Goal: Transaction & Acquisition: Book appointment/travel/reservation

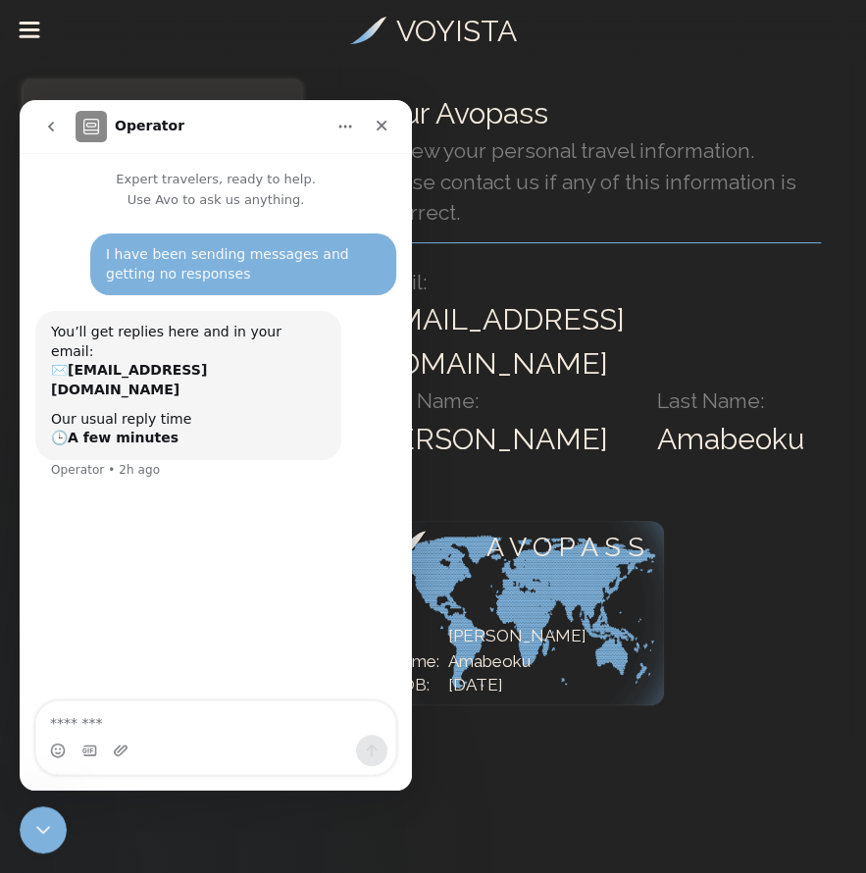
click at [52, 127] on icon "go back" at bounding box center [51, 127] width 16 height 16
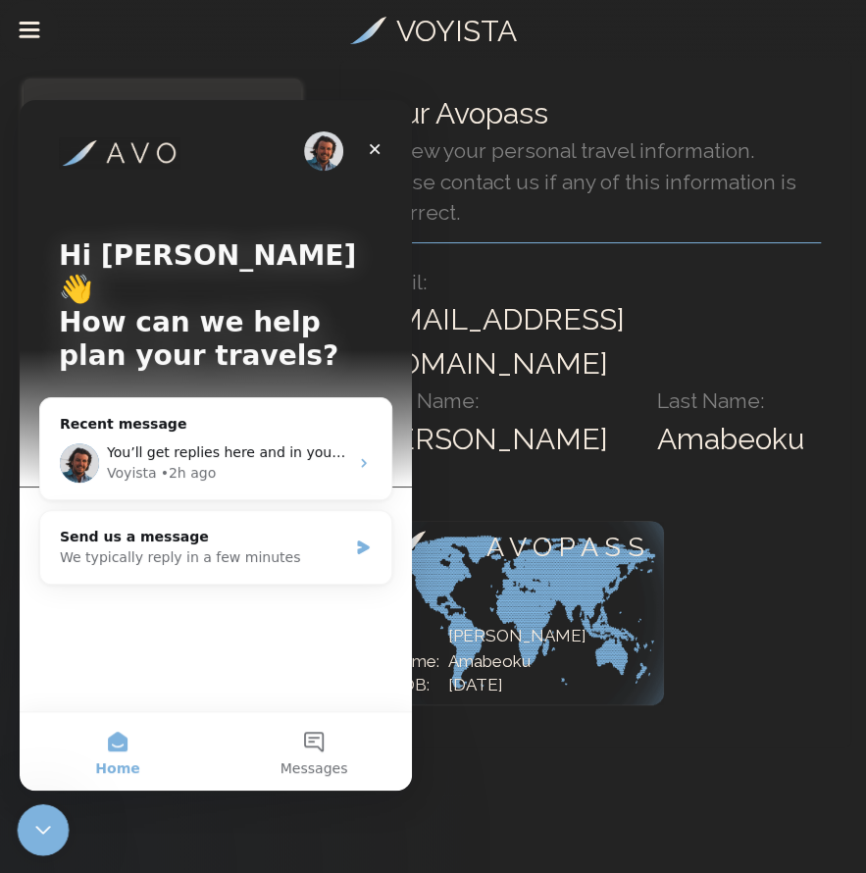
click at [40, 824] on icon "Close Intercom Messenger" at bounding box center [40, 827] width 24 height 24
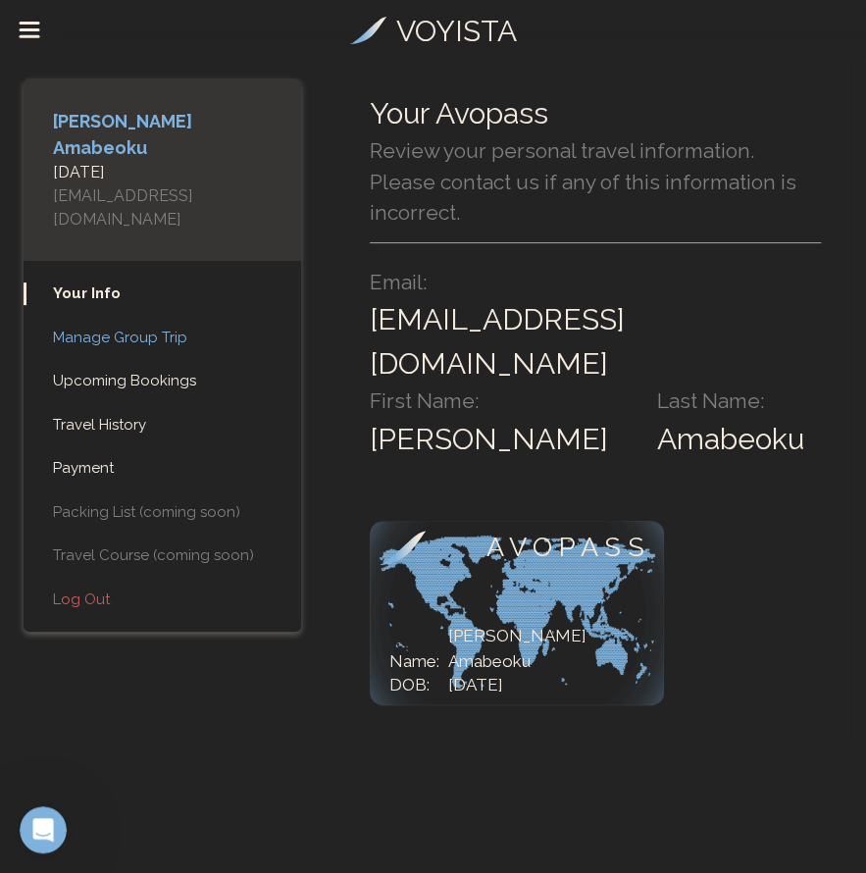
click at [126, 327] on link "Manage Group Trip" at bounding box center [163, 338] width 278 height 23
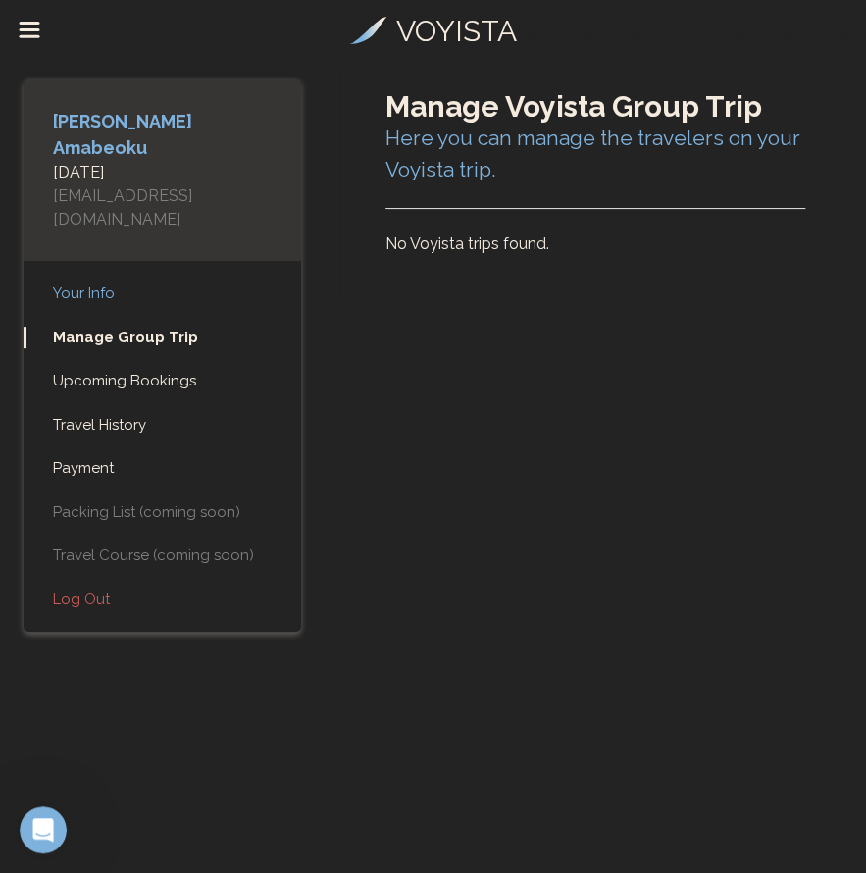
click at [96, 283] on link "Your Info" at bounding box center [163, 294] width 278 height 23
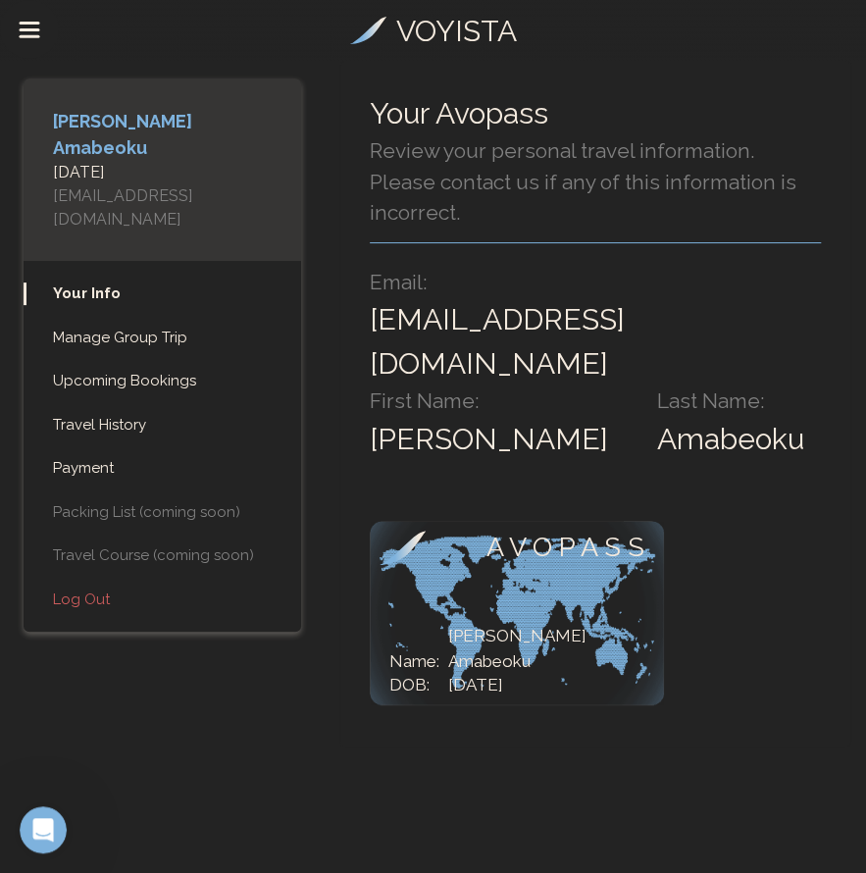
click at [26, 29] on icon "Drawer Menu" at bounding box center [30, 29] width 18 height 0
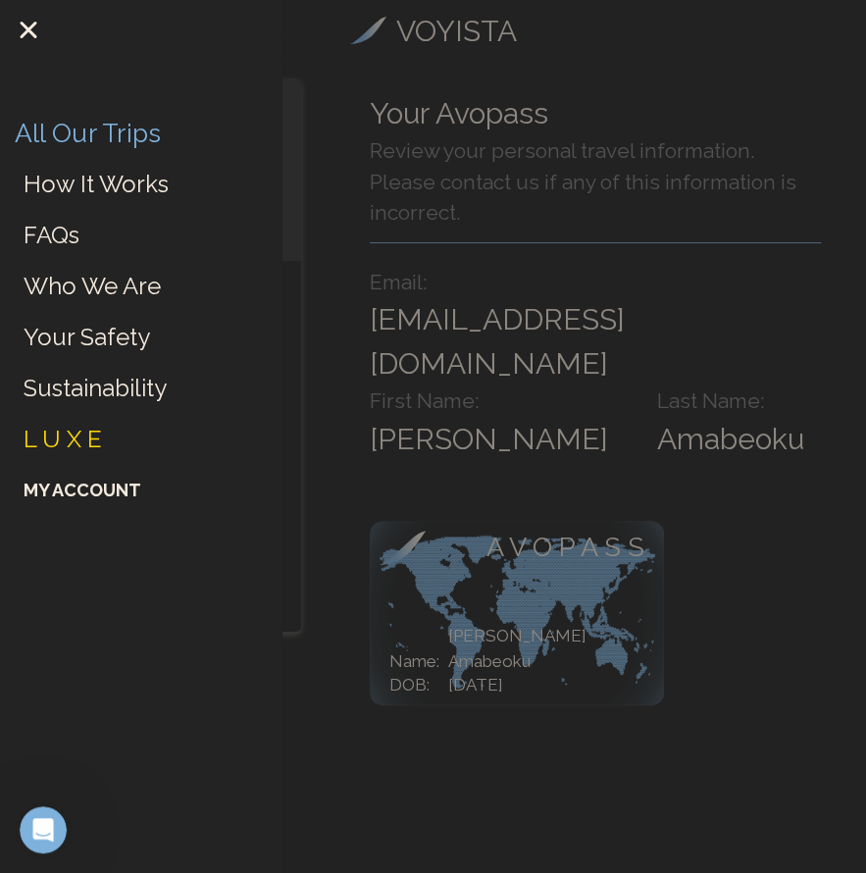
click at [108, 141] on link "All Our Trips" at bounding box center [88, 133] width 146 height 34
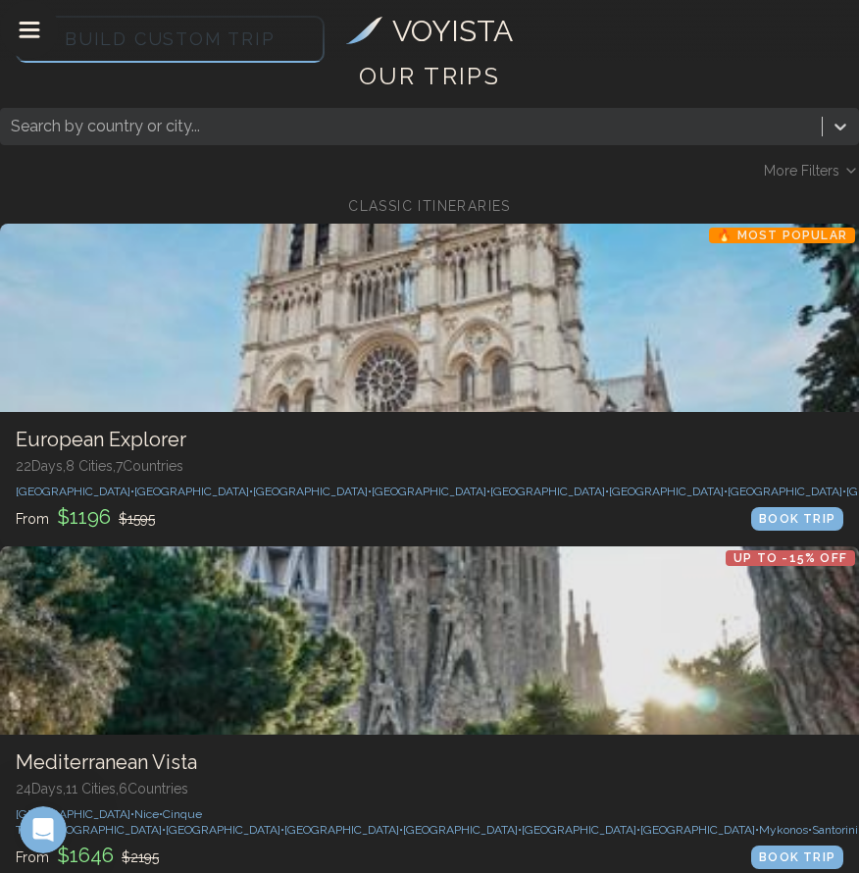
click at [307, 80] on span "Build Custom Trip" at bounding box center [170, 38] width 274 height 83
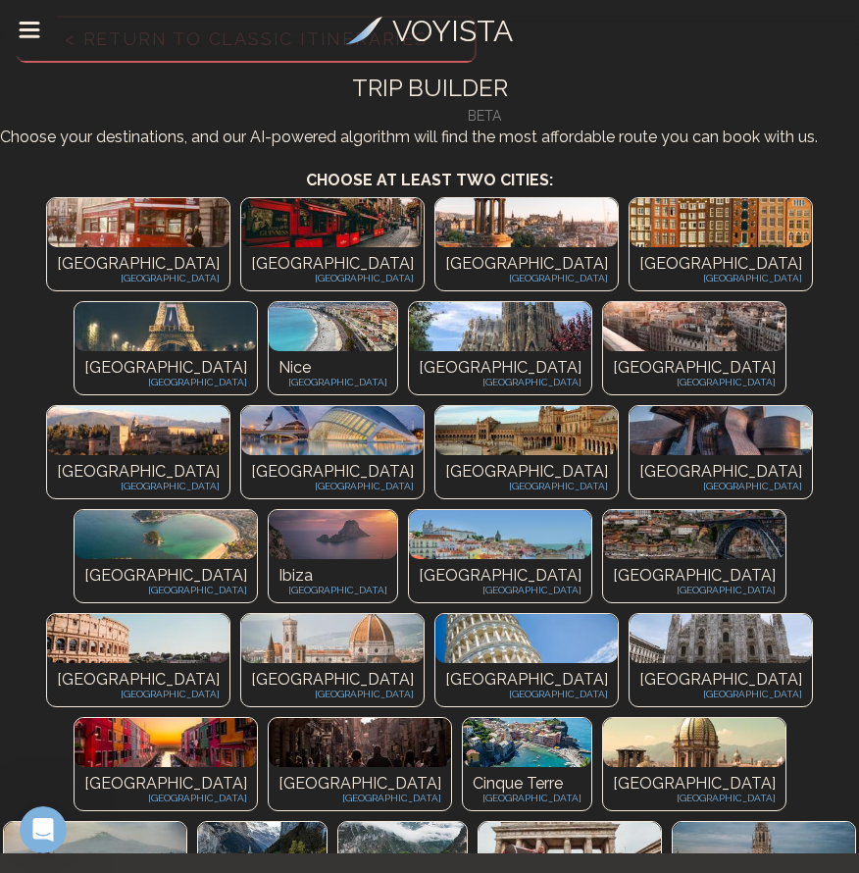
click at [640, 276] on p "[GEOGRAPHIC_DATA]" at bounding box center [721, 264] width 163 height 24
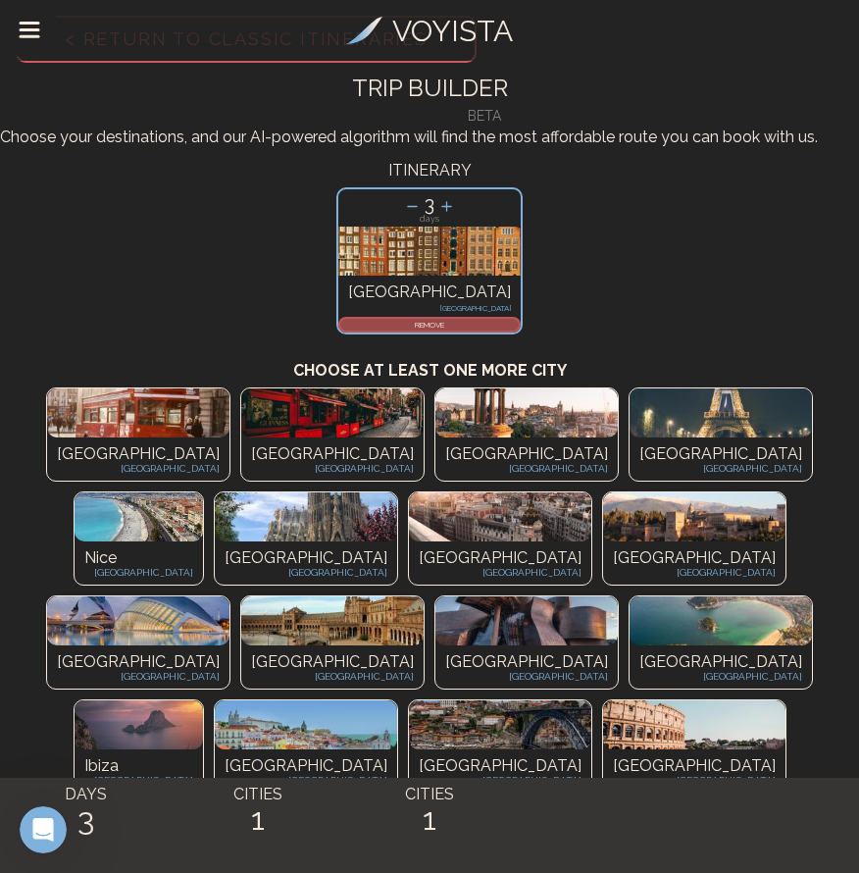
click at [640, 466] on p "[GEOGRAPHIC_DATA]" at bounding box center [721, 454] width 163 height 24
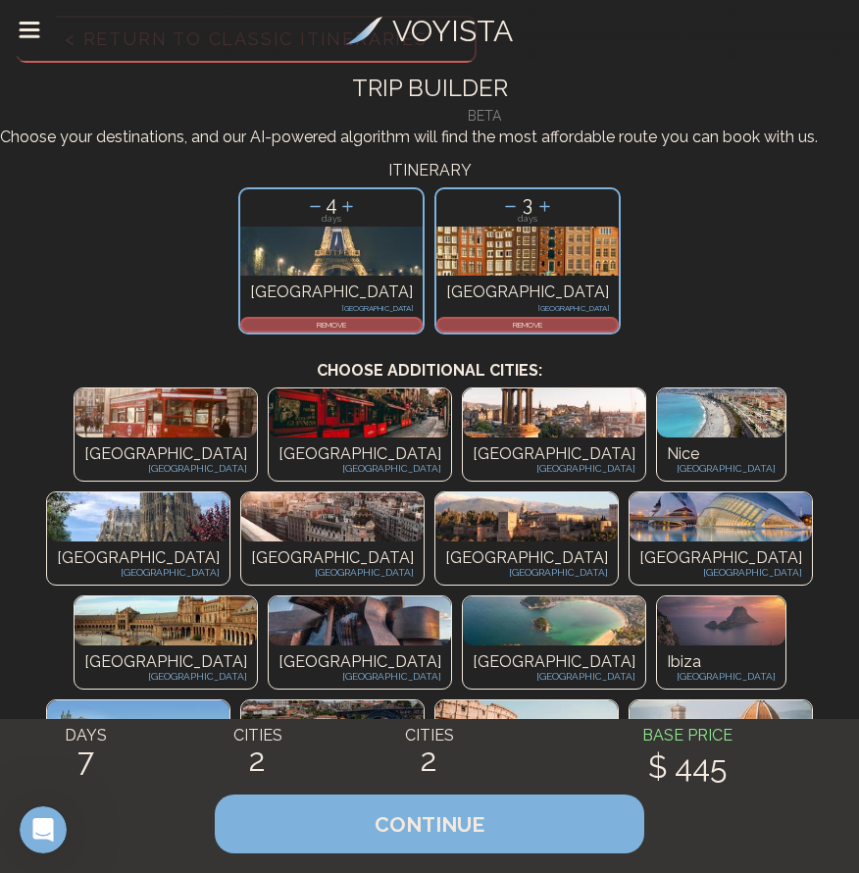
click at [657, 481] on div "Nice France" at bounding box center [721, 459] width 129 height 43
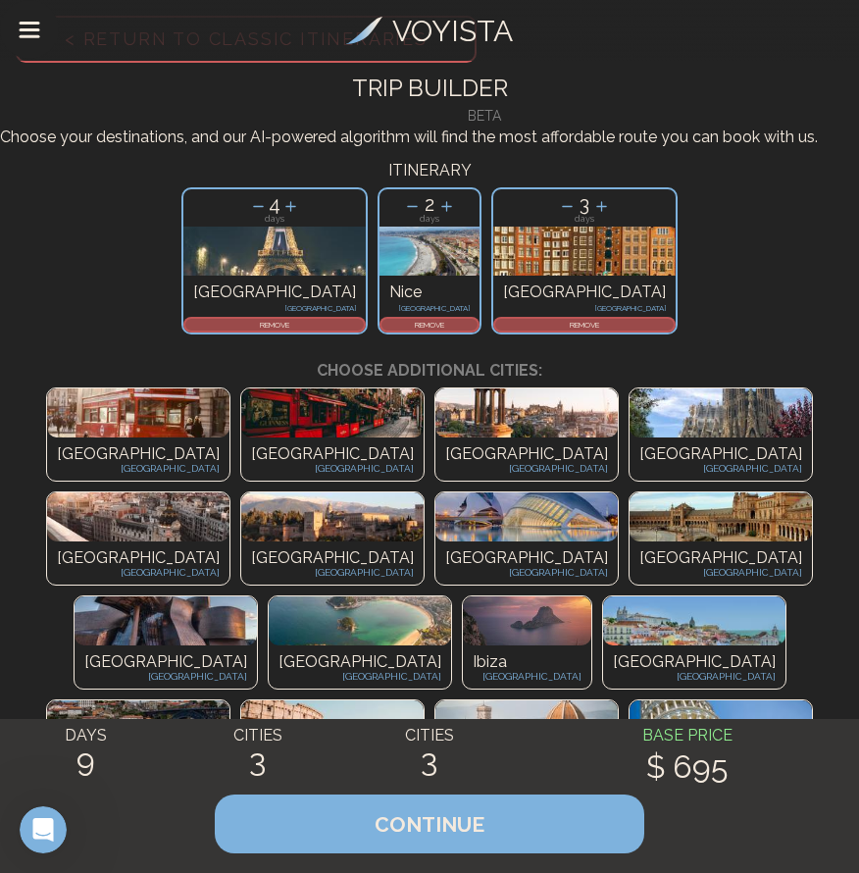
click at [630, 481] on div "Barcelona Spain" at bounding box center [721, 459] width 182 height 43
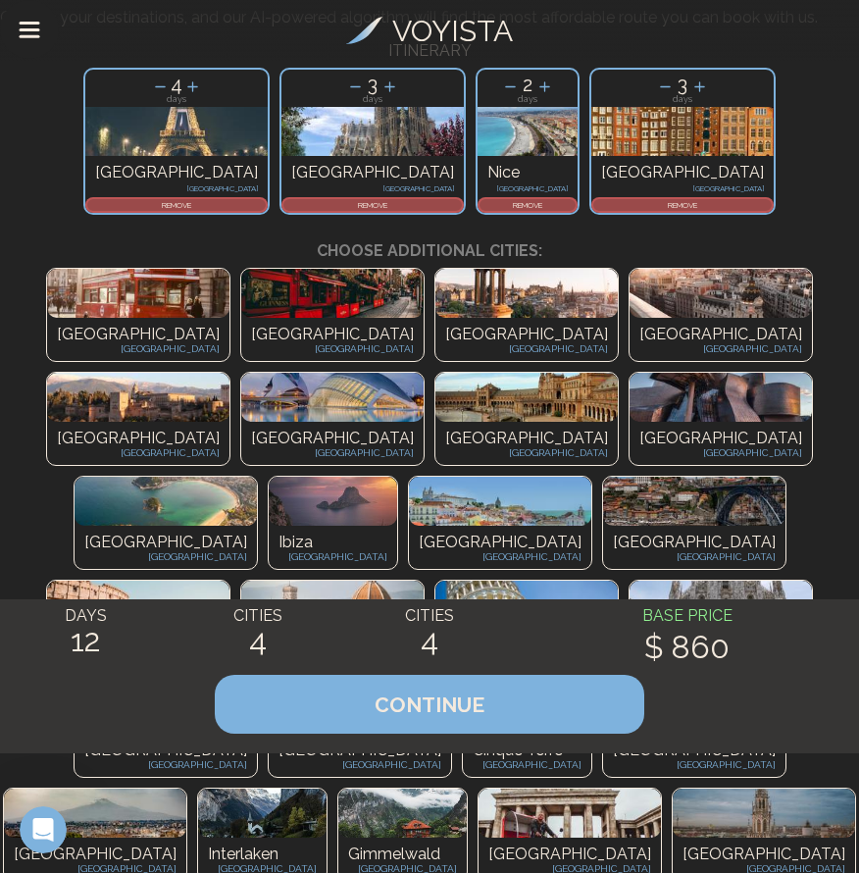
scroll to position [186, 0]
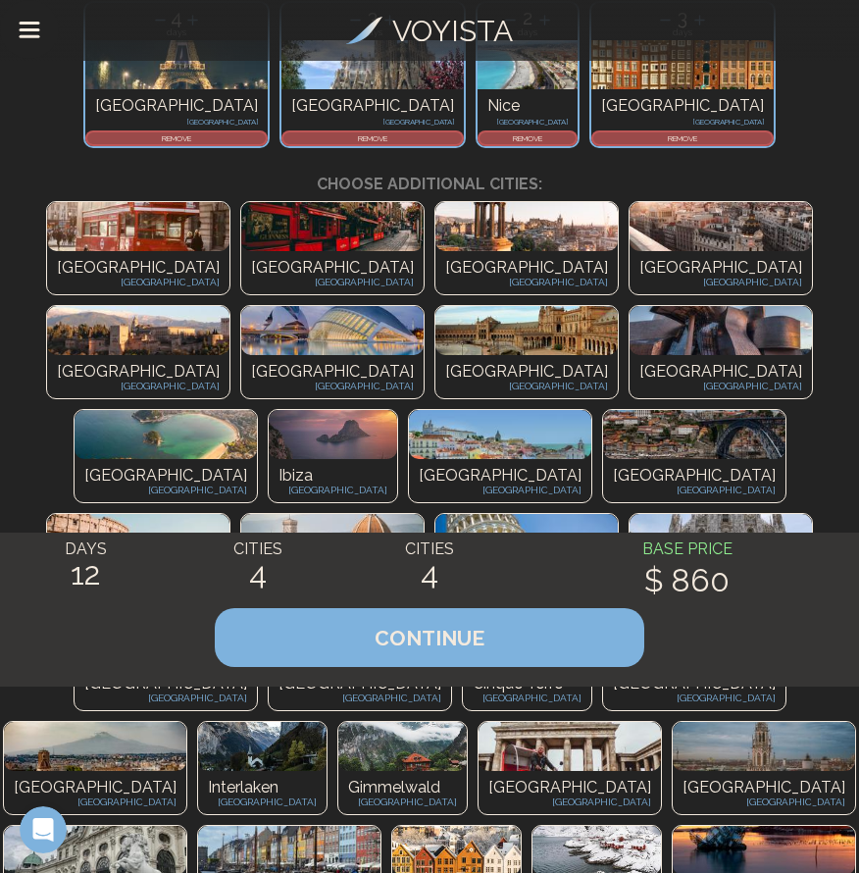
click at [640, 280] on p "[GEOGRAPHIC_DATA]" at bounding box center [721, 268] width 163 height 24
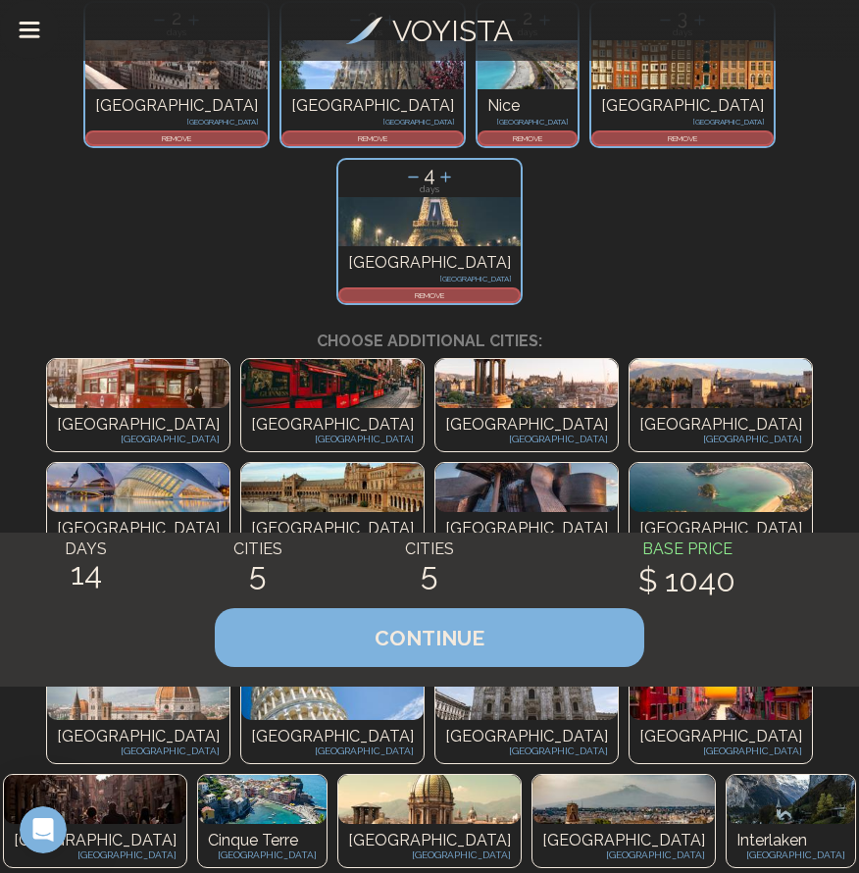
click at [230, 763] on div "Florence Italy" at bounding box center [138, 741] width 182 height 43
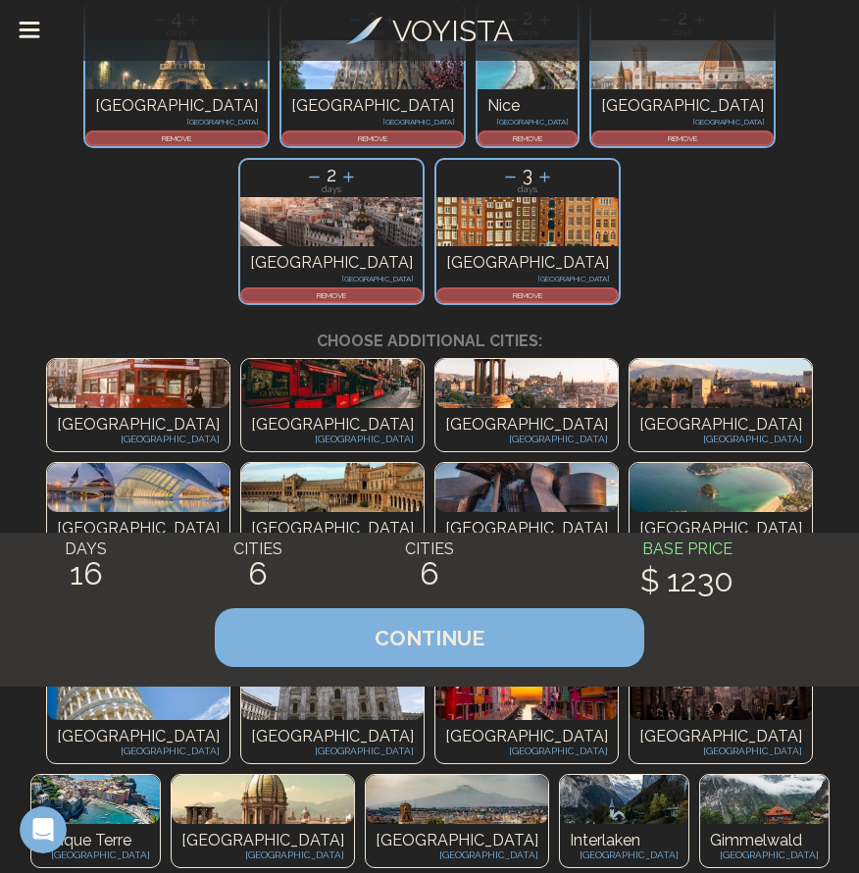
click at [613, 645] on p "[GEOGRAPHIC_DATA]" at bounding box center [694, 633] width 163 height 24
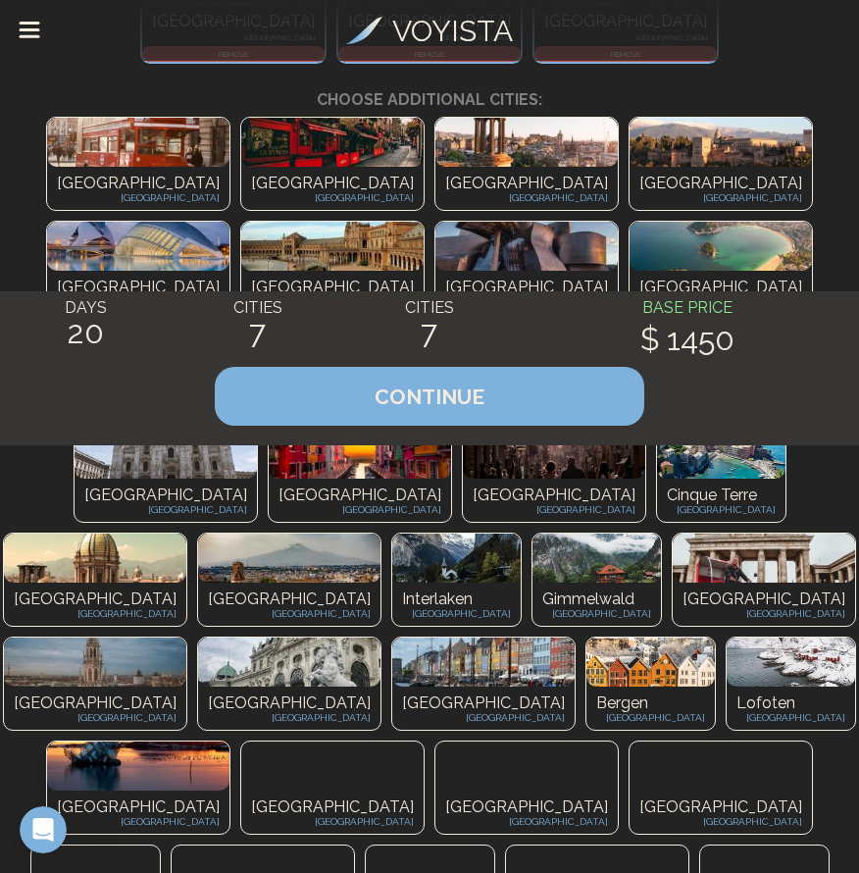
scroll to position [577, 0]
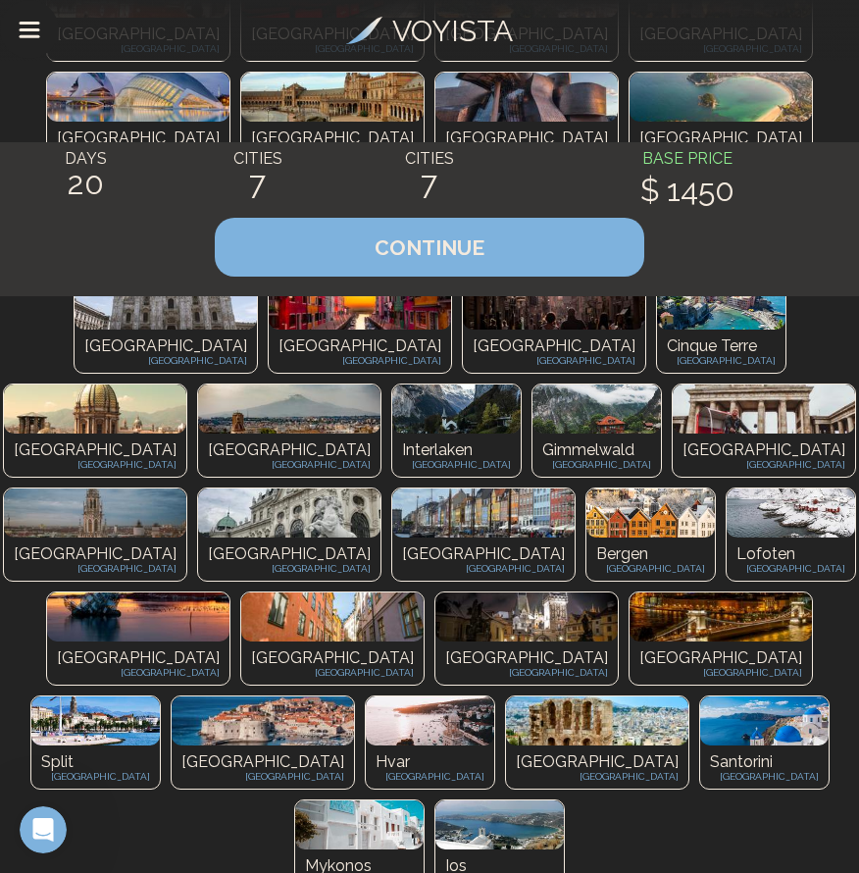
click at [194, 358] on p "[GEOGRAPHIC_DATA]" at bounding box center [165, 347] width 163 height 24
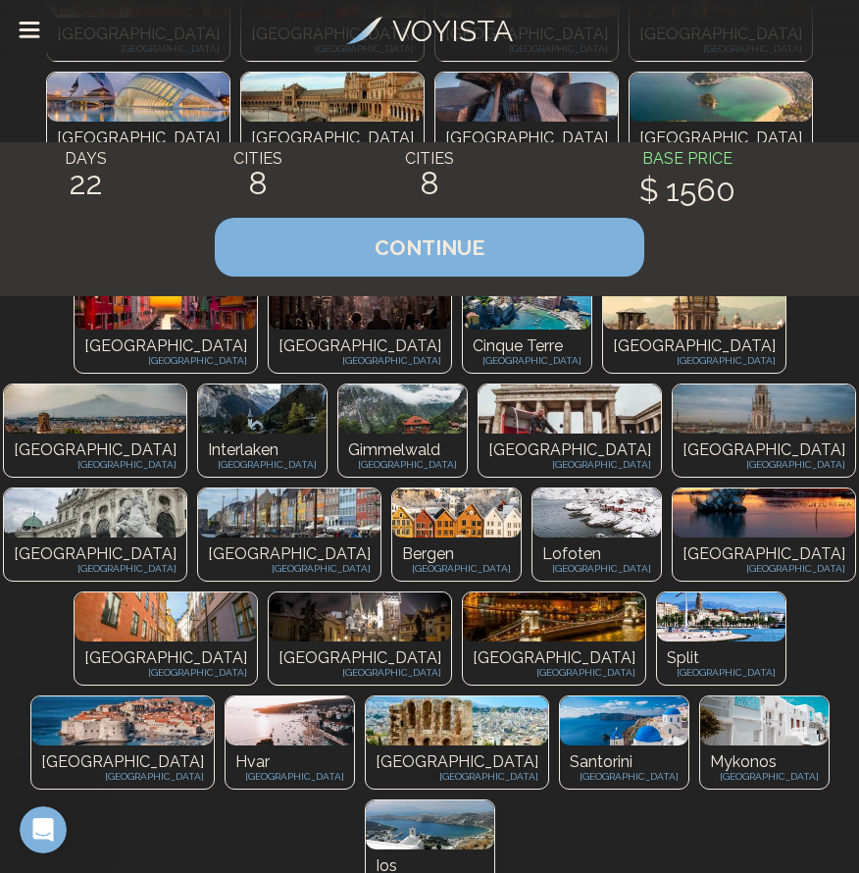
click at [199, 358] on p "[GEOGRAPHIC_DATA]" at bounding box center [165, 347] width 163 height 24
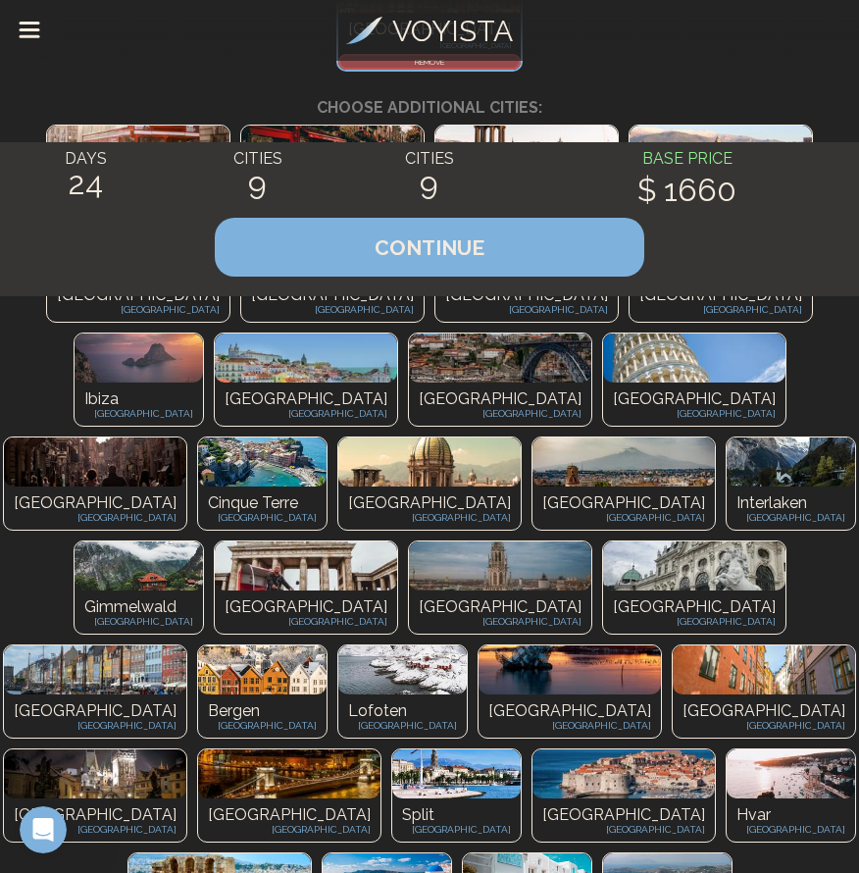
click at [285, 619] on p "[GEOGRAPHIC_DATA]" at bounding box center [306, 608] width 163 height 24
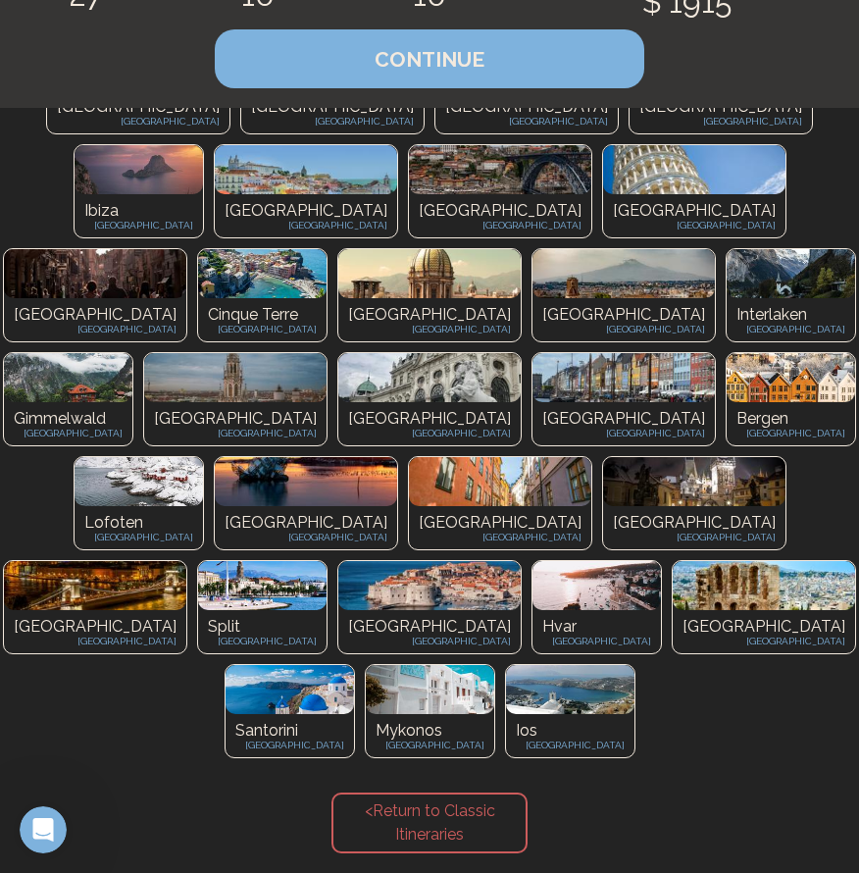
scroll to position [820, 0]
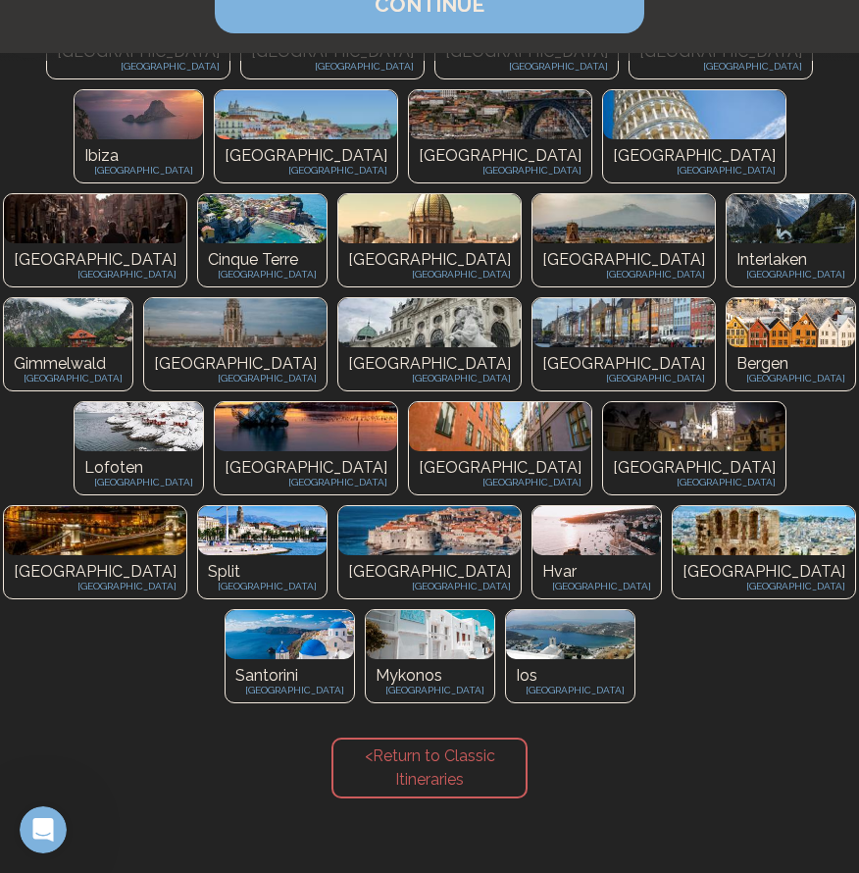
click at [283, 390] on div "Munich Germany" at bounding box center [235, 368] width 182 height 43
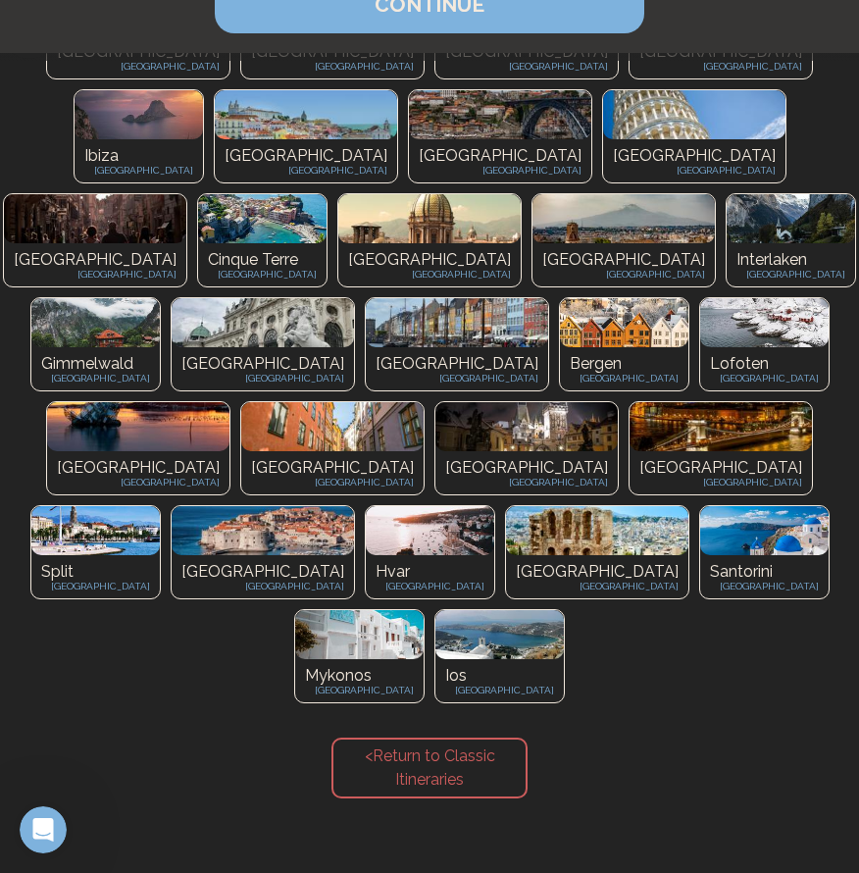
click at [376, 376] on p "[GEOGRAPHIC_DATA]" at bounding box center [457, 364] width 163 height 24
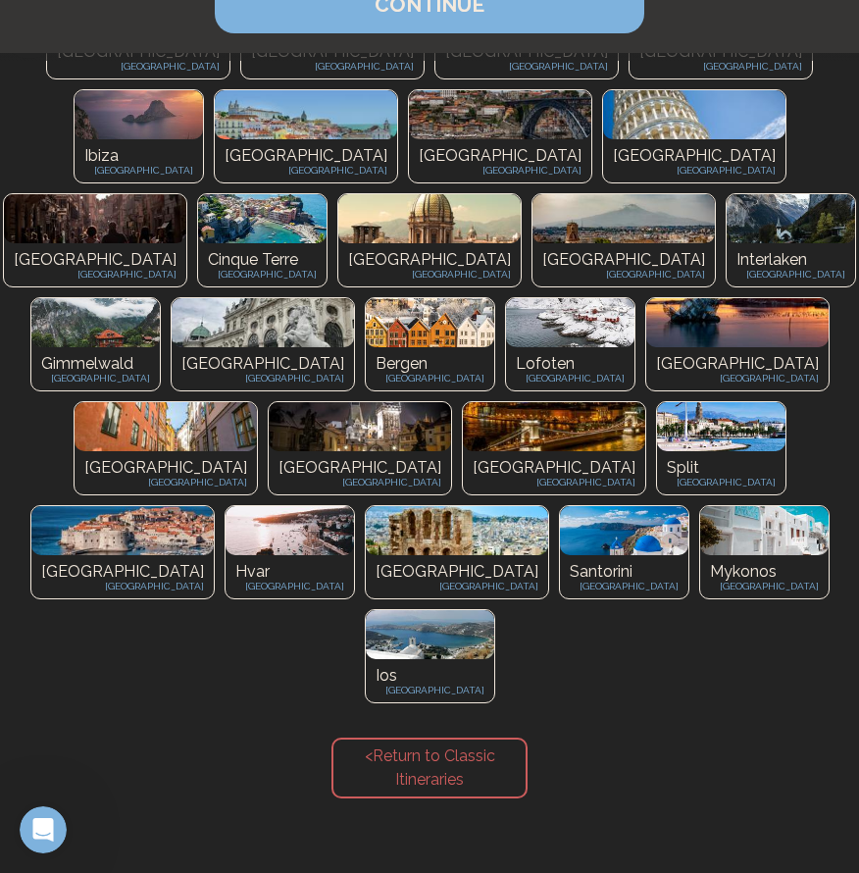
click at [647, 347] on img at bounding box center [738, 322] width 182 height 49
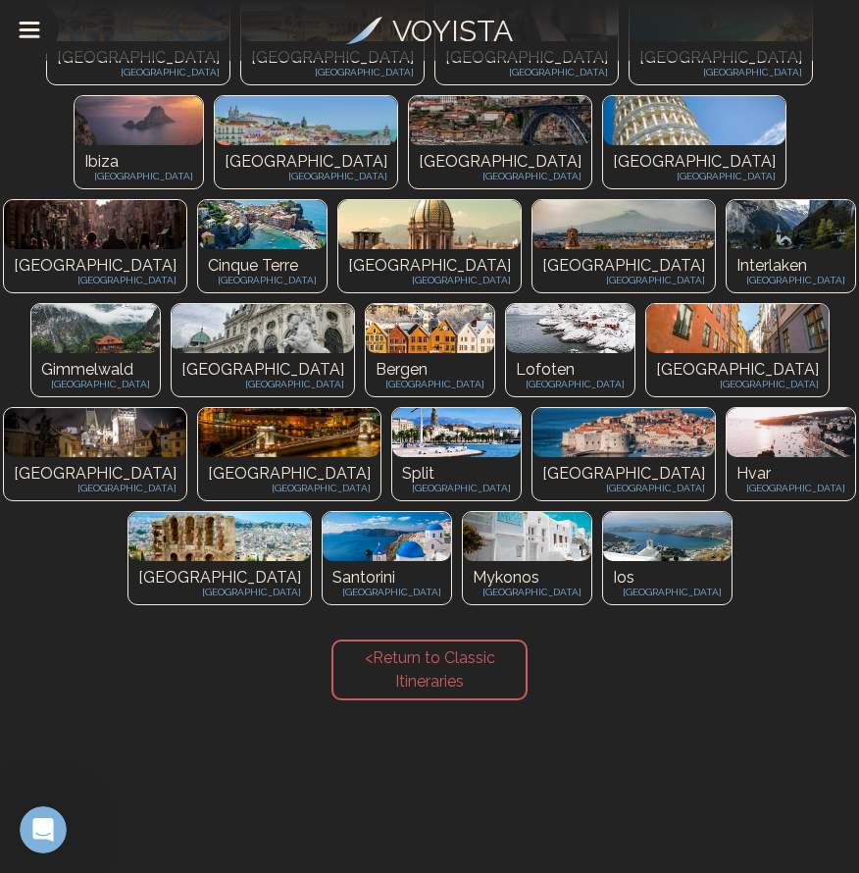
scroll to position [973, 0]
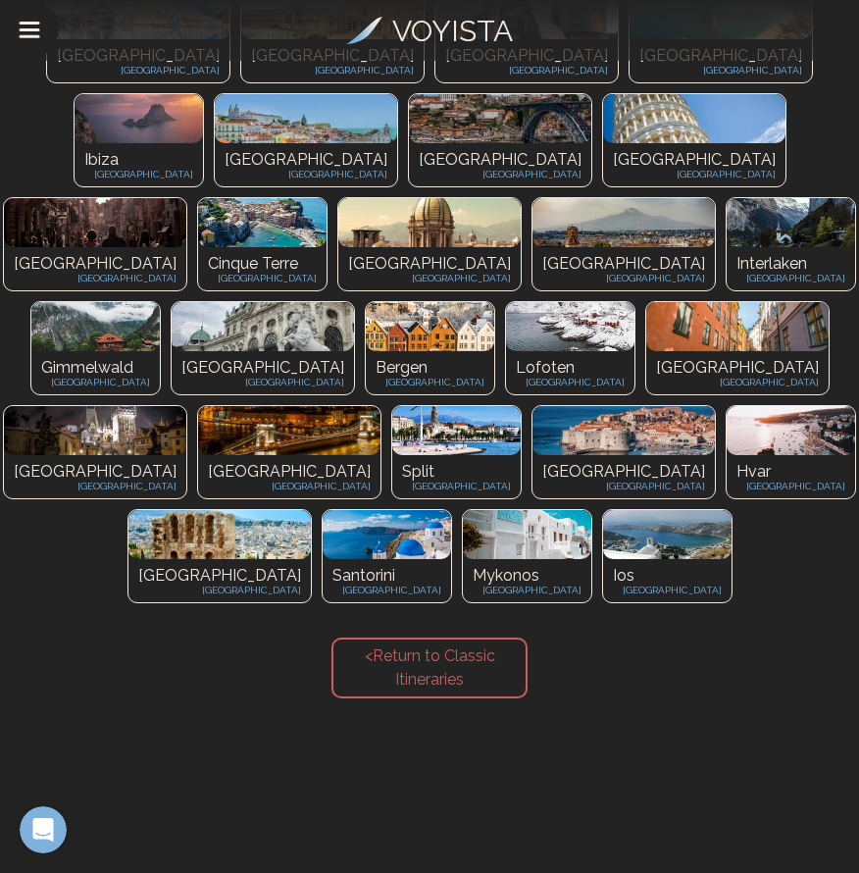
click at [647, 351] on img at bounding box center [738, 326] width 182 height 49
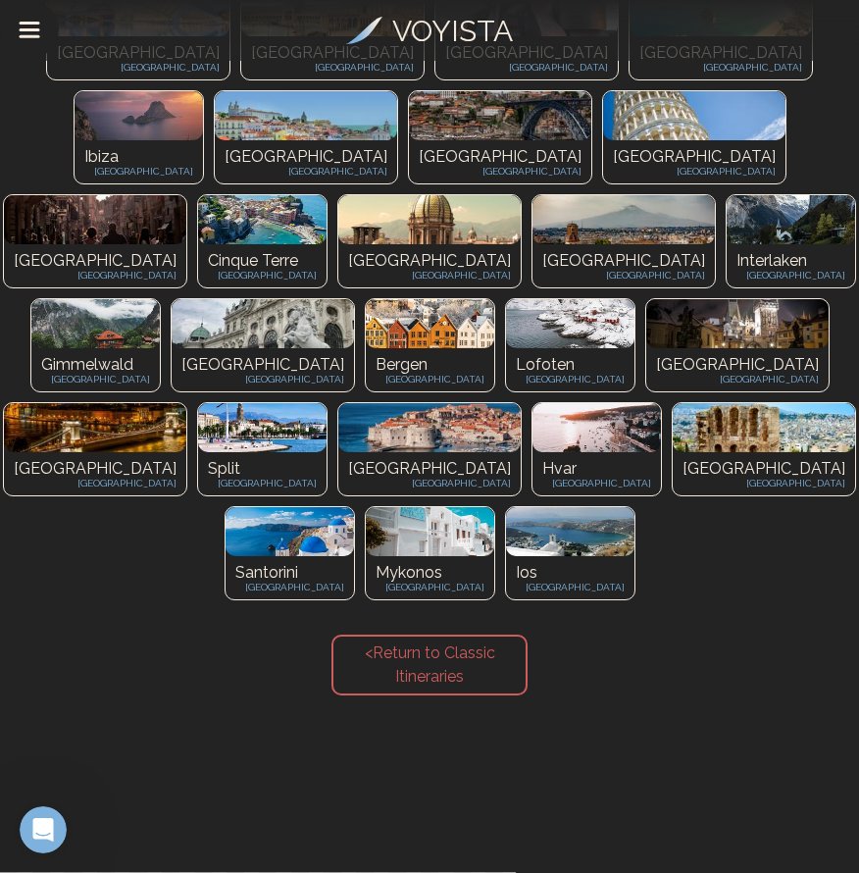
scroll to position [979, 0]
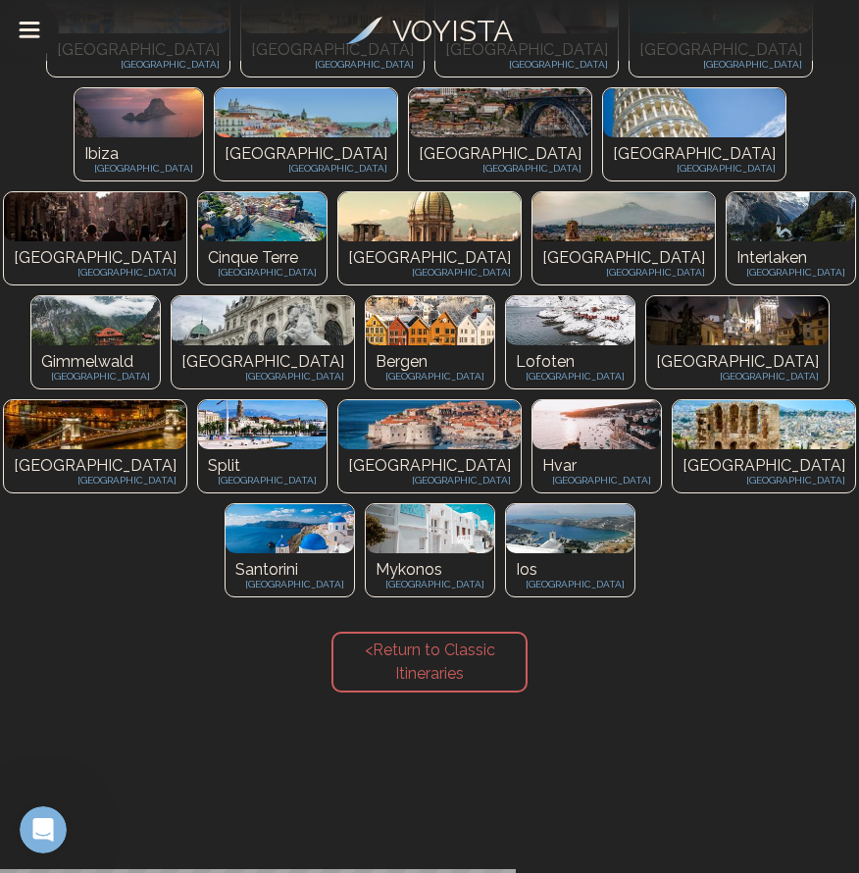
click at [647, 345] on img at bounding box center [738, 320] width 182 height 49
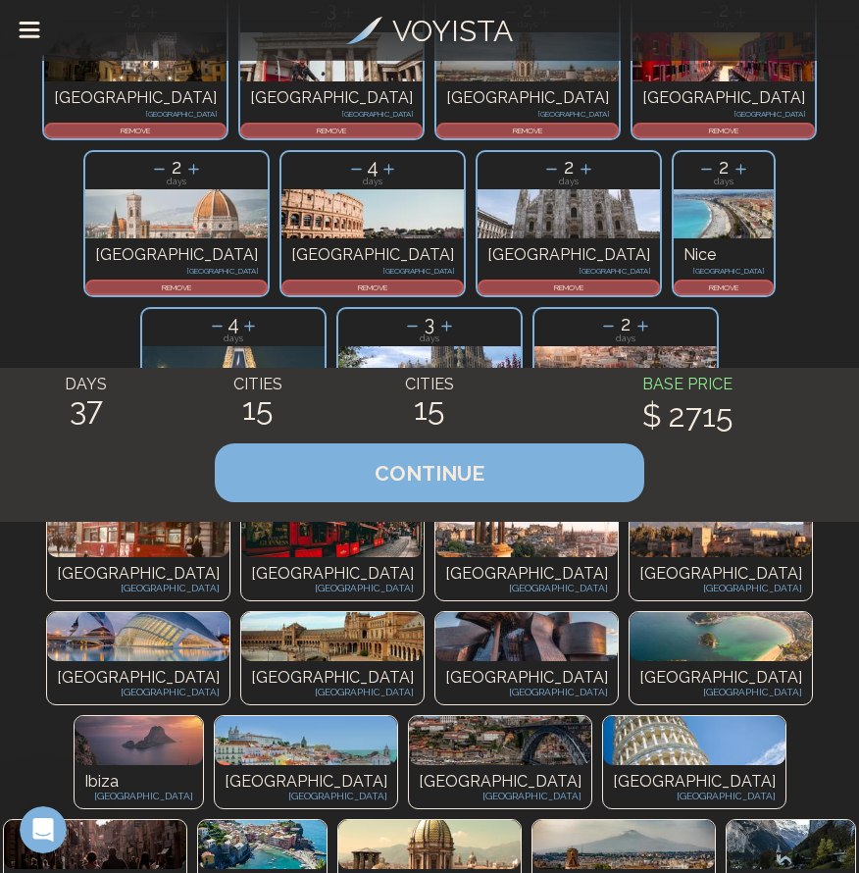
scroll to position [173, 0]
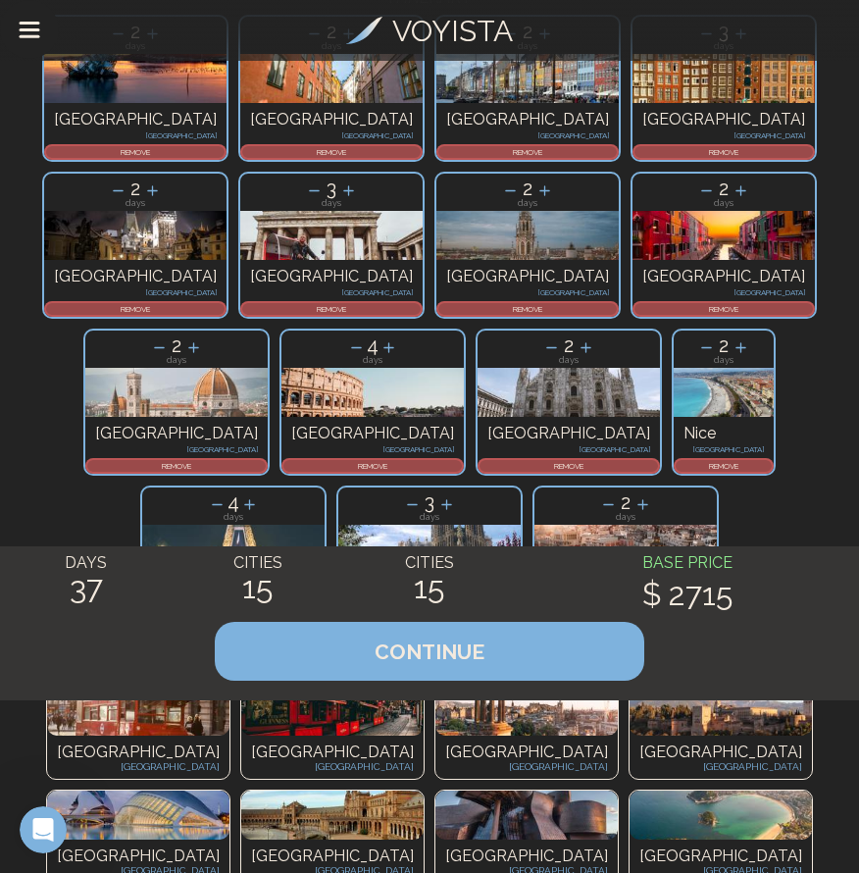
click at [304, 201] on icon at bounding box center [314, 191] width 21 height 21
click at [701, 34] on icon at bounding box center [706, 33] width 11 height 1
click at [223, 505] on icon at bounding box center [217, 504] width 11 height 1
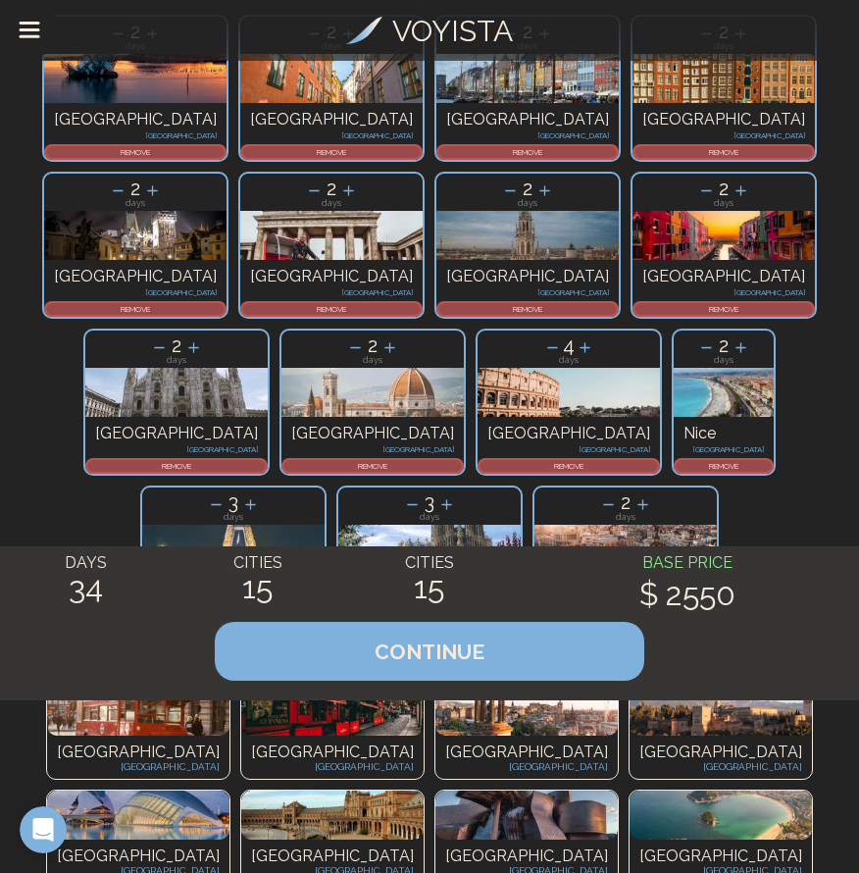
click at [402, 515] on icon at bounding box center [412, 504] width 21 height 21
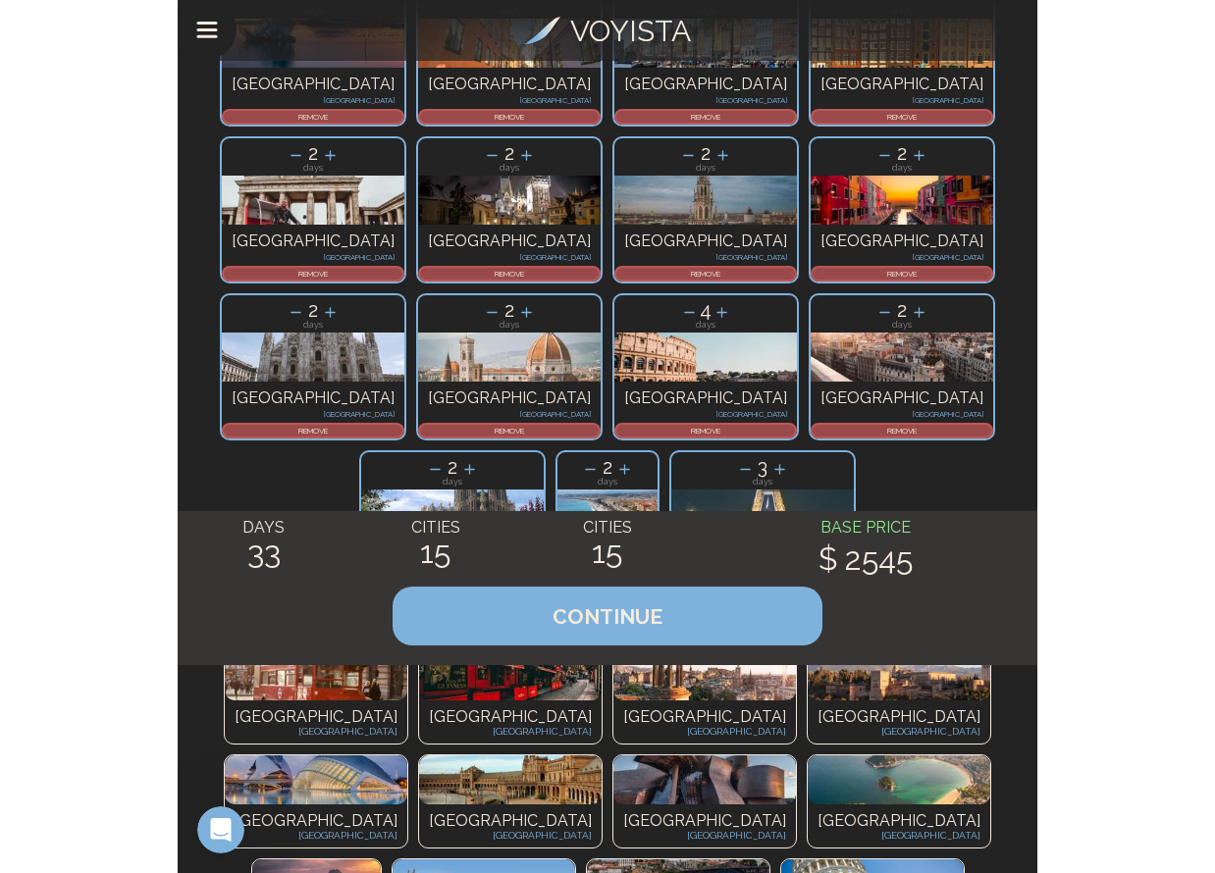
scroll to position [159, 0]
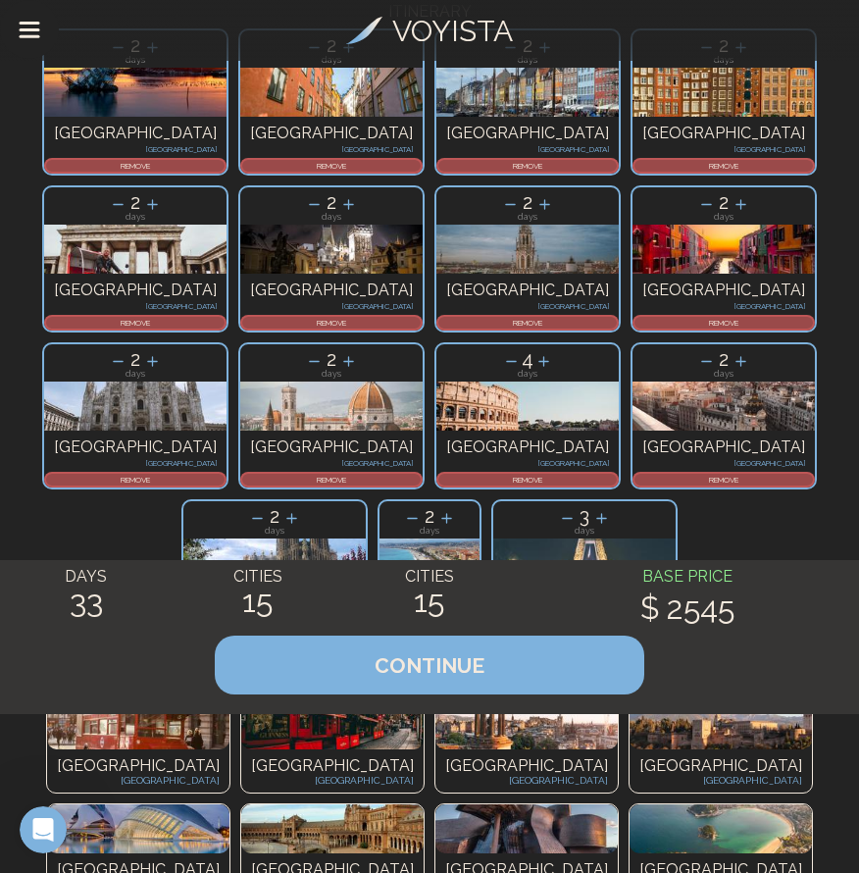
click at [506, 362] on icon at bounding box center [511, 361] width 11 height 1
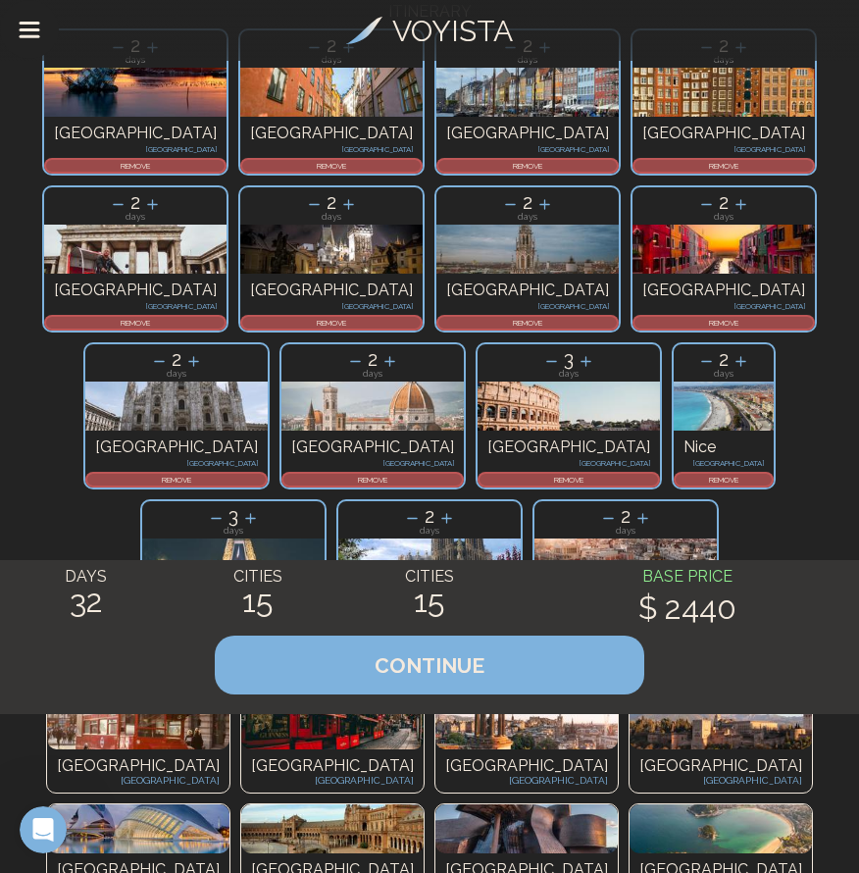
click at [546, 362] on icon at bounding box center [551, 361] width 11 height 1
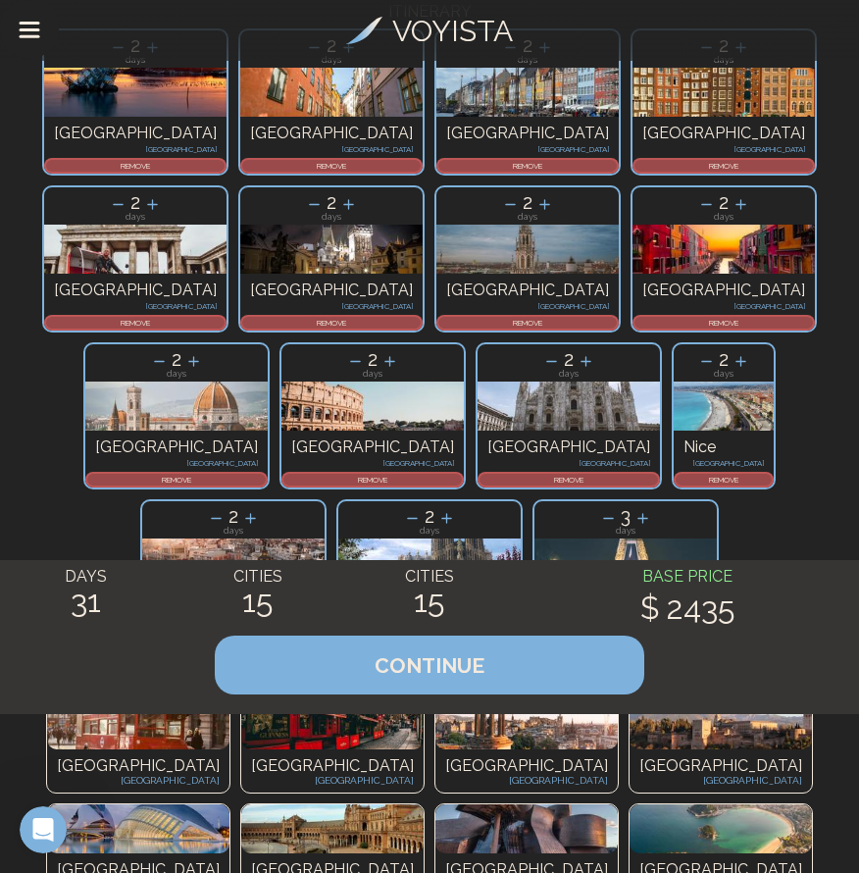
click at [598, 529] on icon at bounding box center [608, 518] width 21 height 21
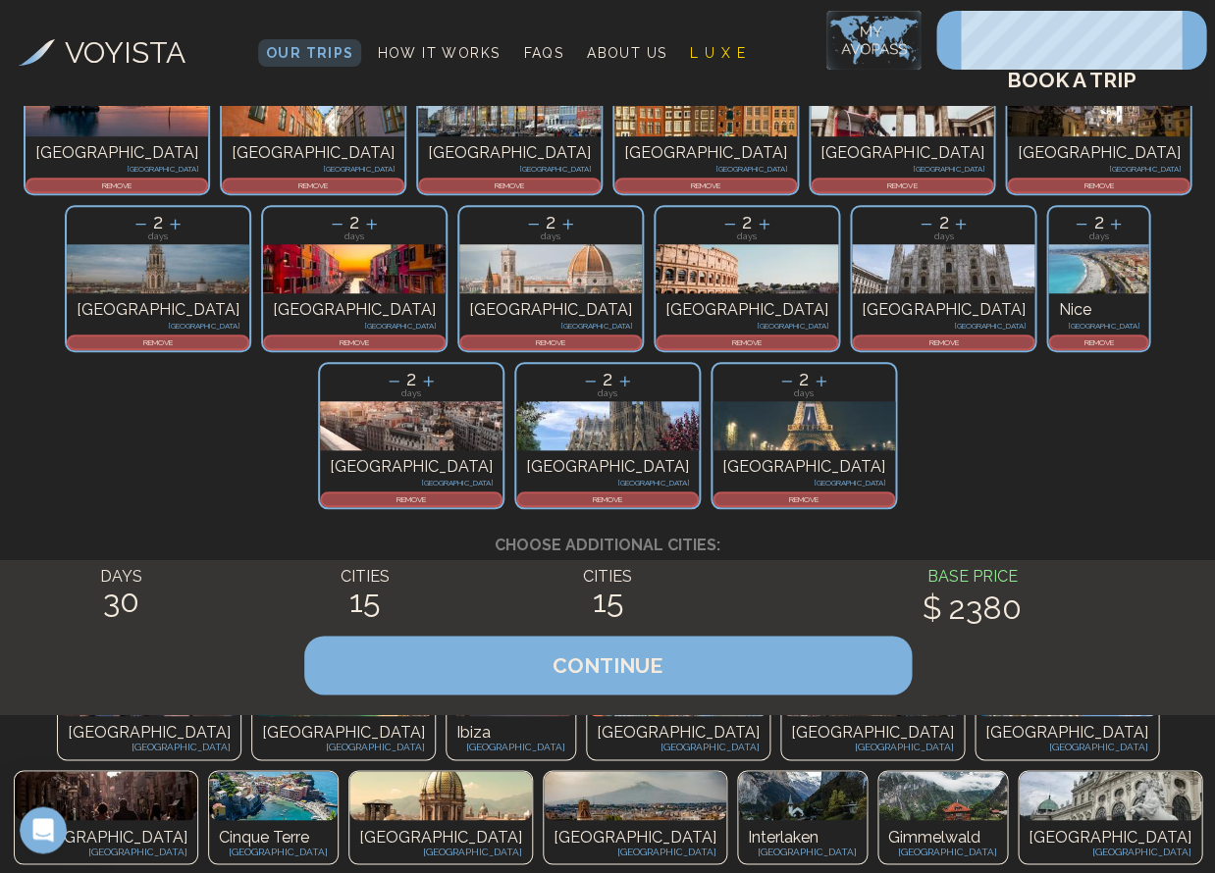
drag, startPoint x: 997, startPoint y: 418, endPoint x: 987, endPoint y: 330, distance: 88.8
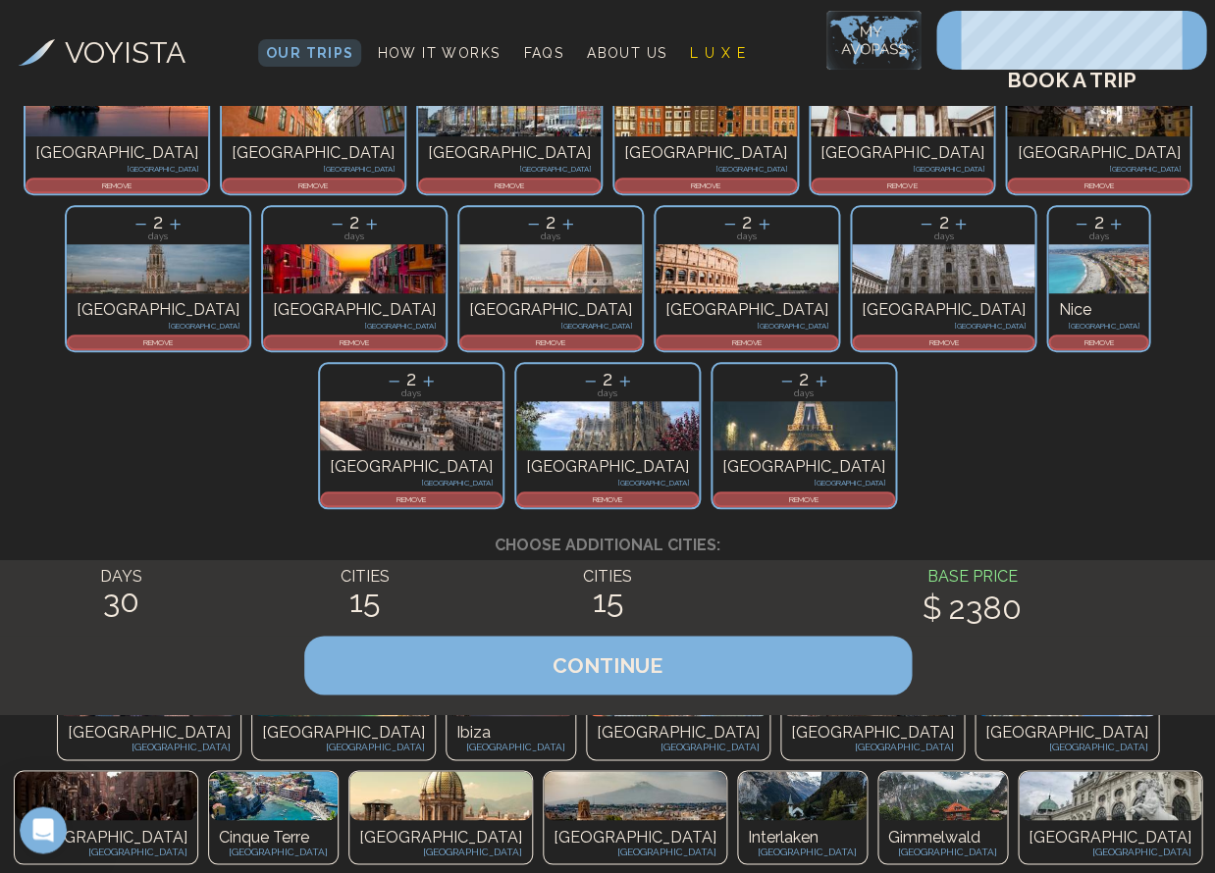
drag, startPoint x: 999, startPoint y: 543, endPoint x: 1207, endPoint y: 533, distance: 208.2
drag, startPoint x: 783, startPoint y: 596, endPoint x: 891, endPoint y: 601, distance: 108.1
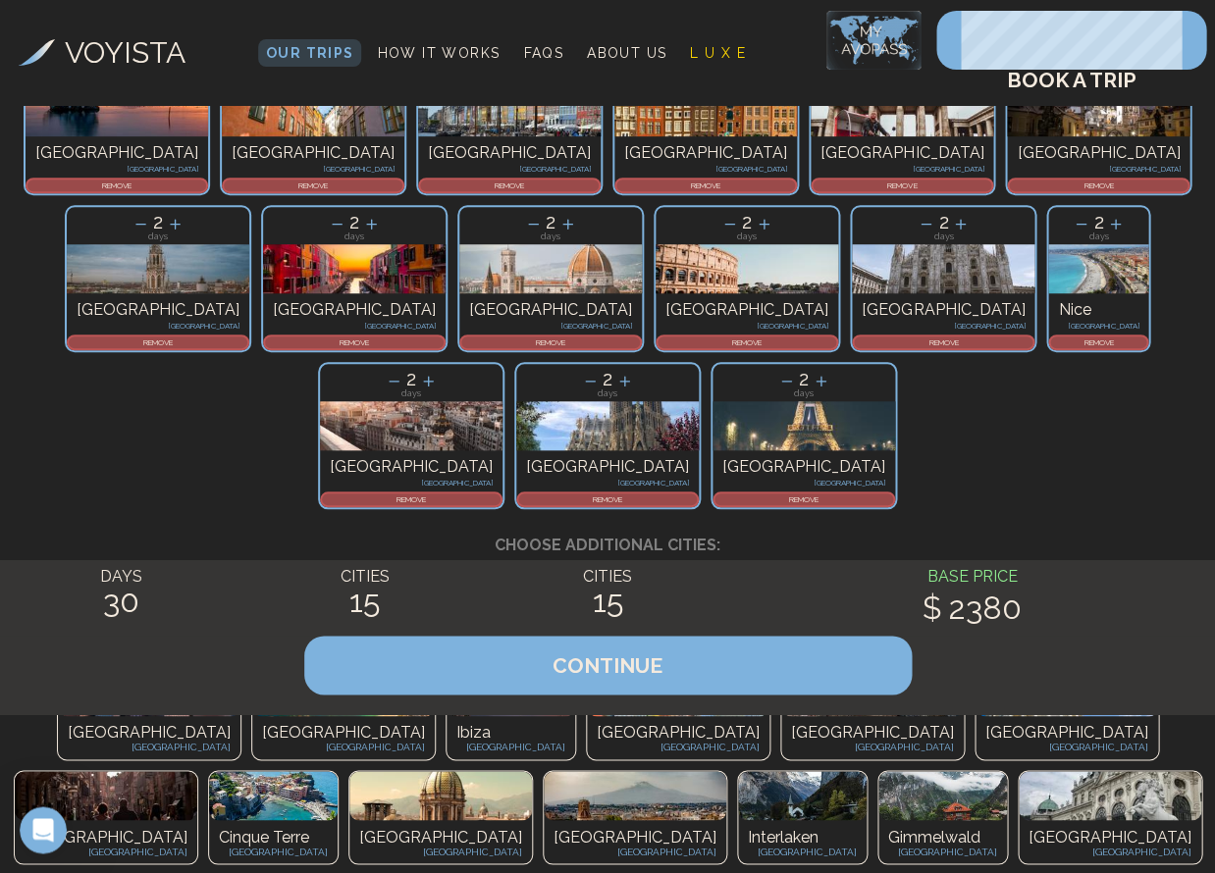
click at [810, 391] on icon at bounding box center [820, 381] width 21 height 21
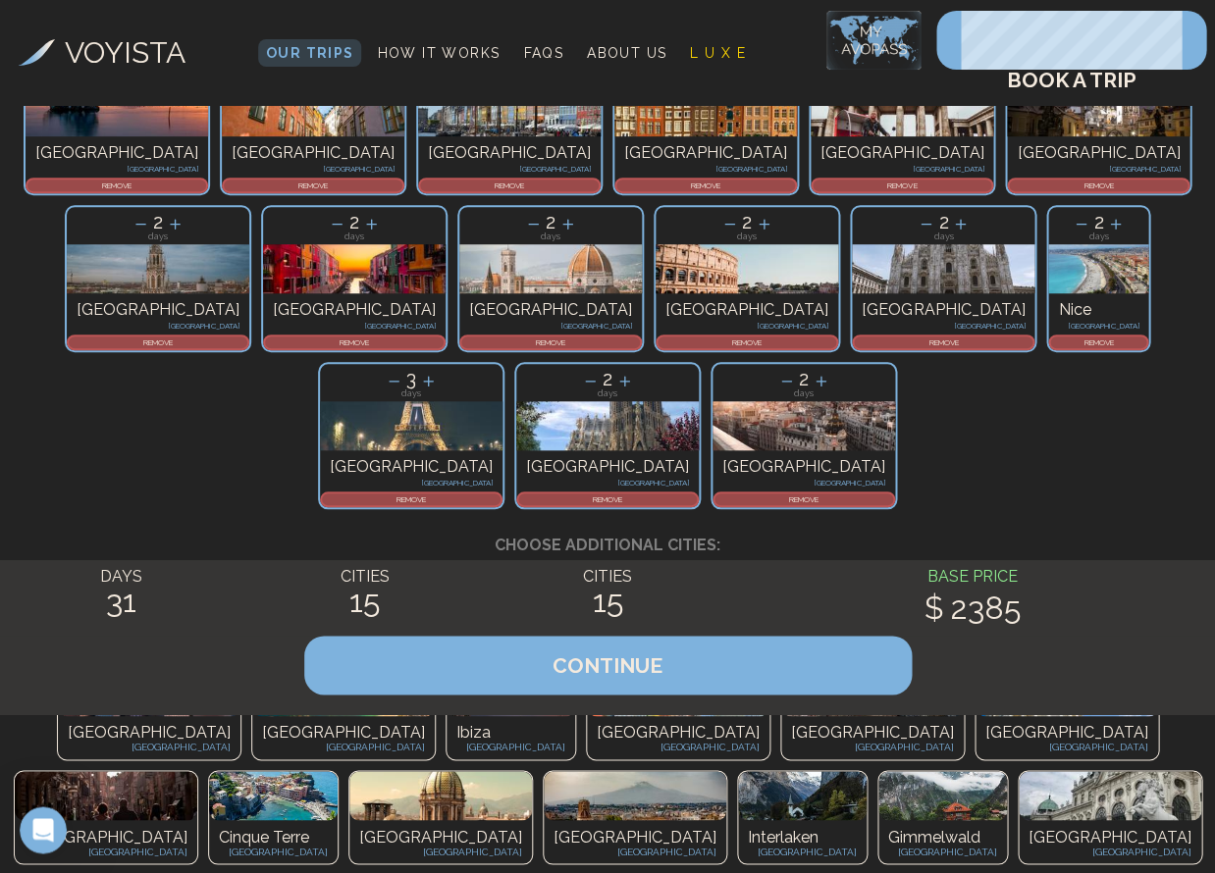
drag, startPoint x: 983, startPoint y: 566, endPoint x: 892, endPoint y: 494, distance: 116.0
click at [657, 348] on p "REMOVE" at bounding box center [746, 343] width 179 height 12
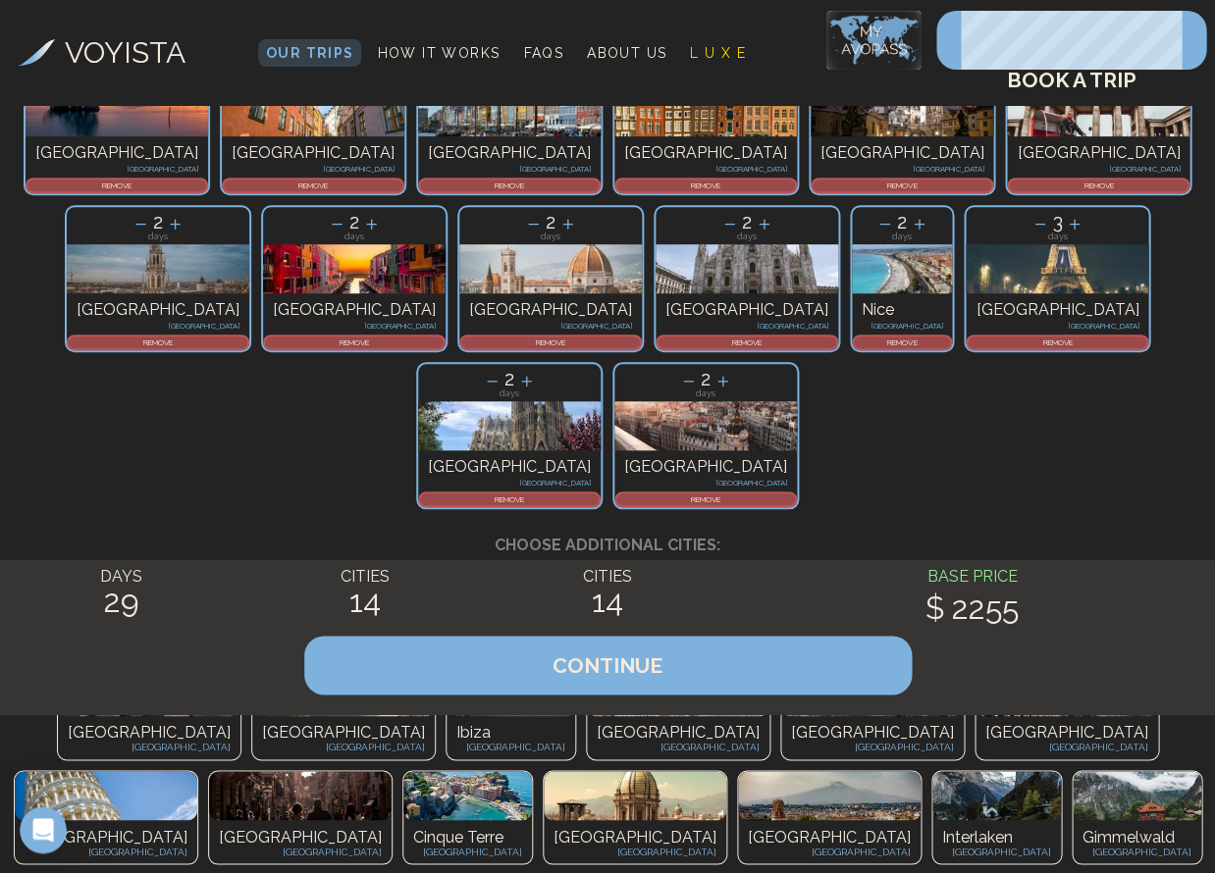
drag, startPoint x: 901, startPoint y: 669, endPoint x: 925, endPoint y: 319, distance: 351.1
click at [662, 678] on span "CONTINUE" at bounding box center [607, 665] width 110 height 25
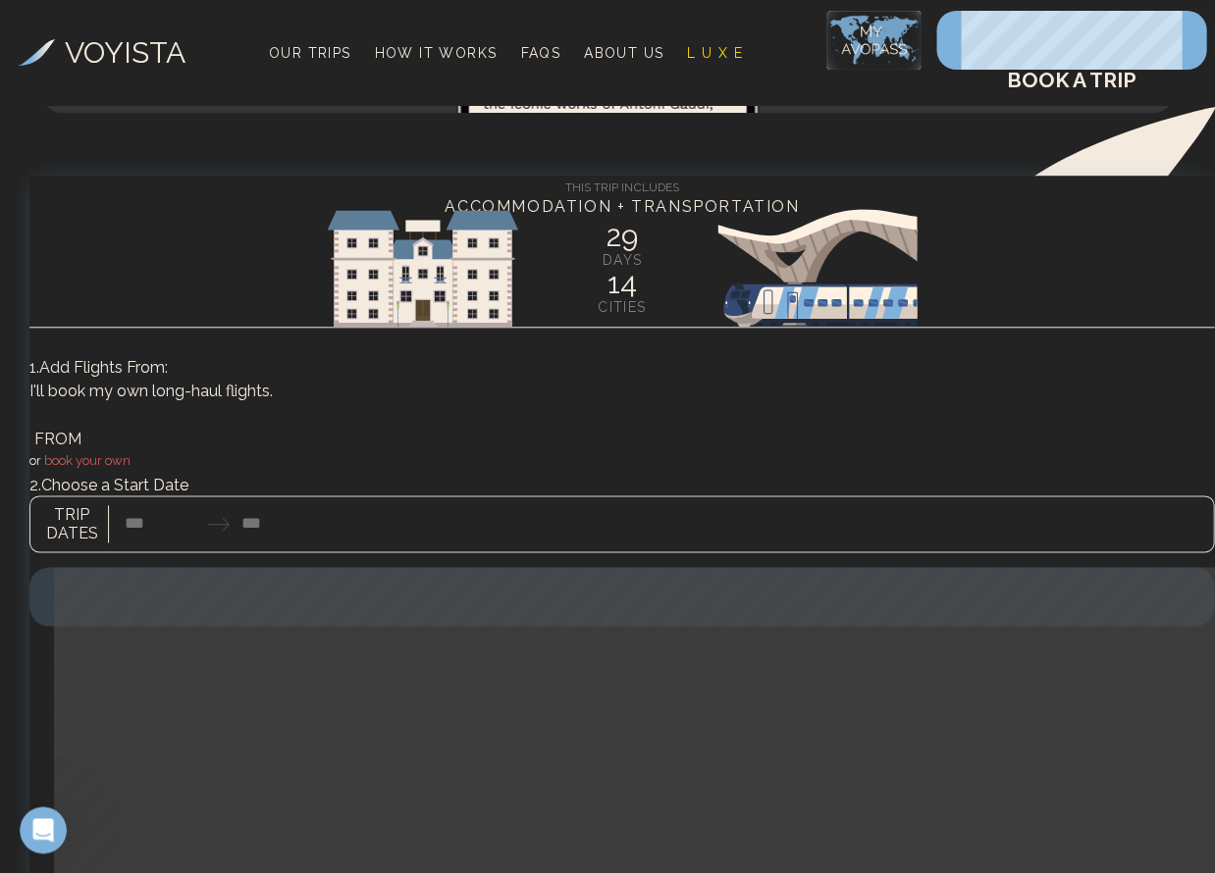
scroll to position [20157, 0]
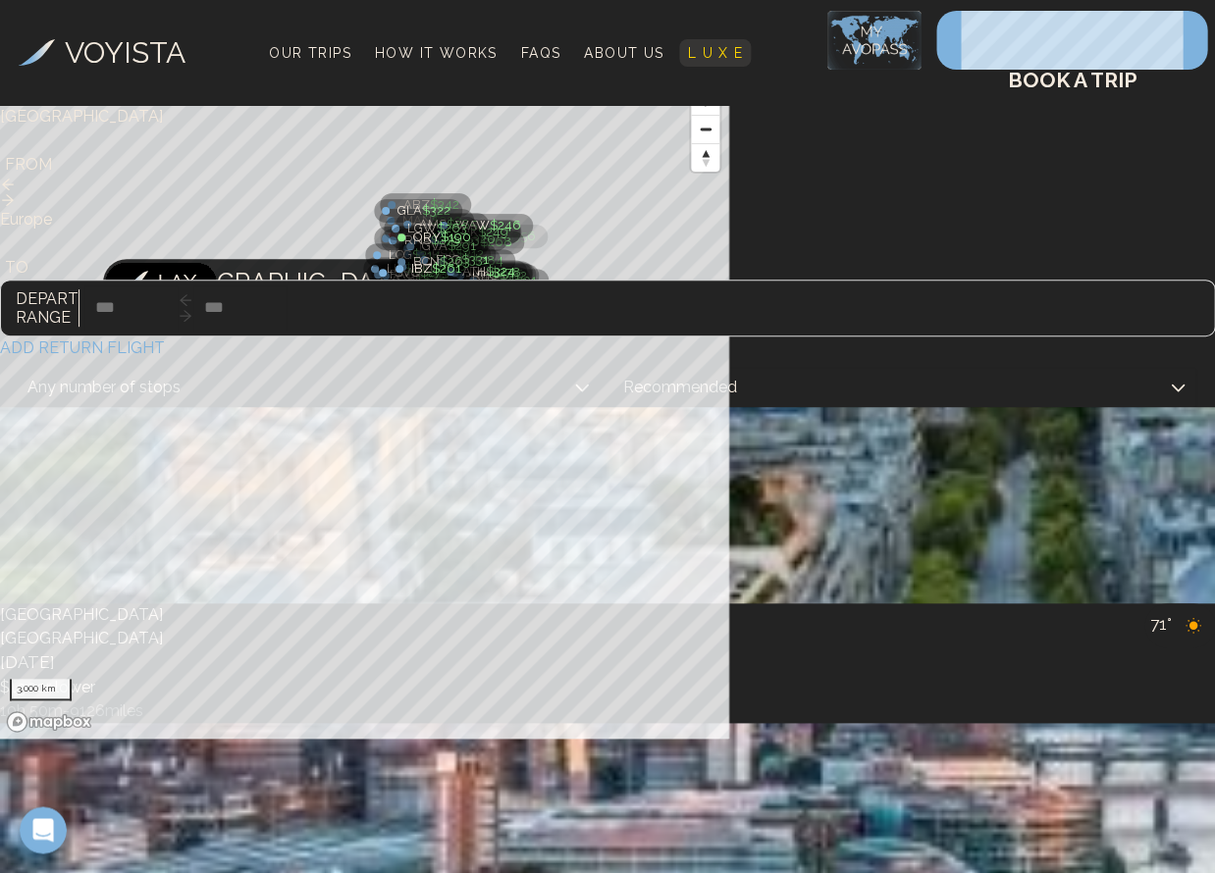
click at [725, 45] on span "L U X E" at bounding box center [715, 53] width 56 height 16
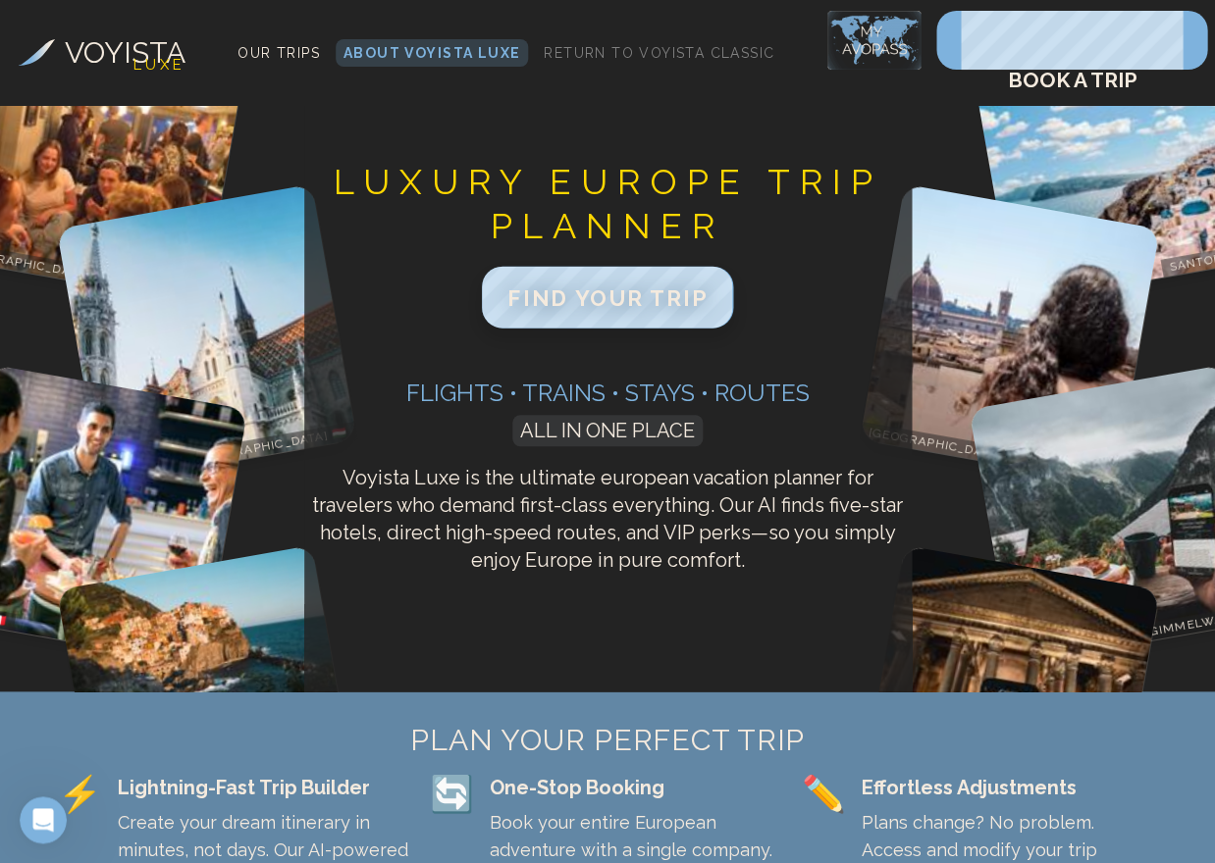
click at [614, 285] on span "FIND YOUR TRIP" at bounding box center [607, 298] width 200 height 26
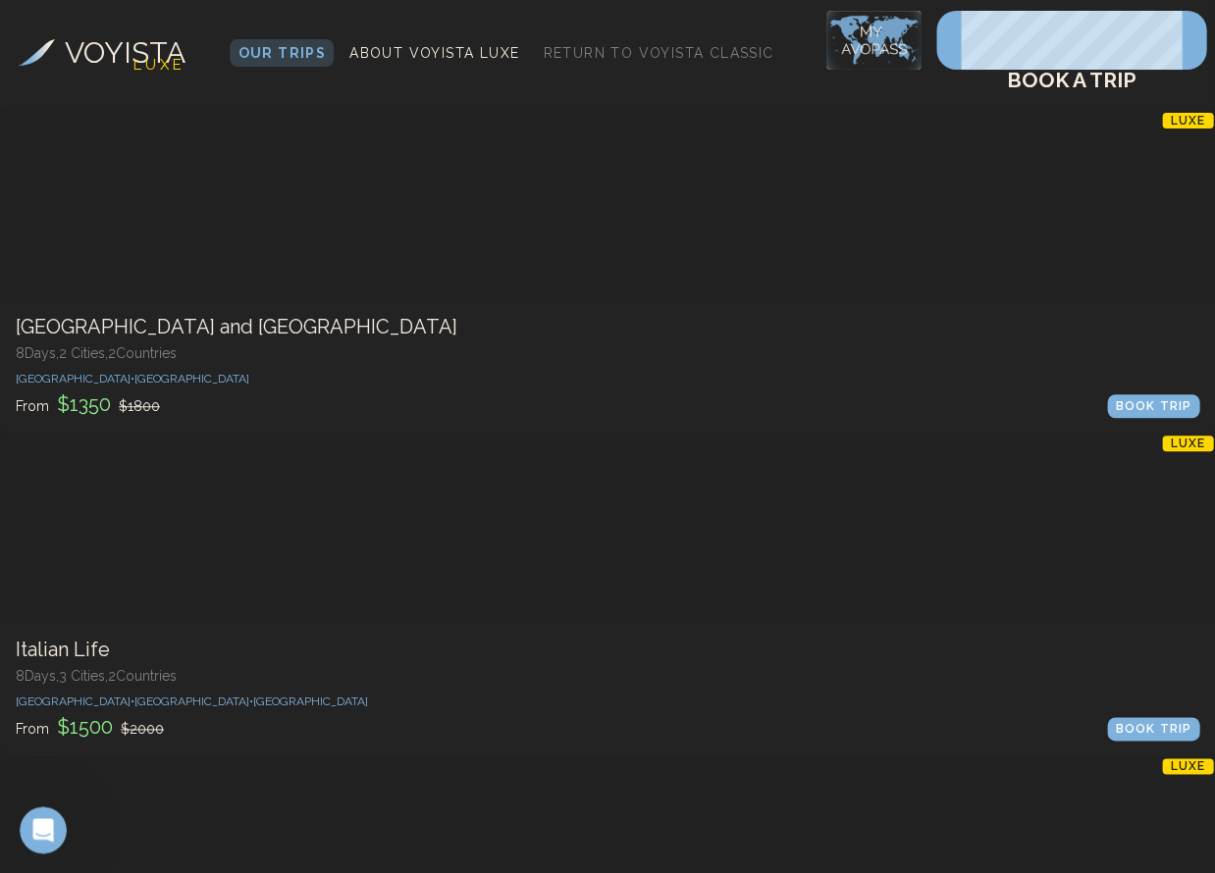
scroll to position [4009, 0]
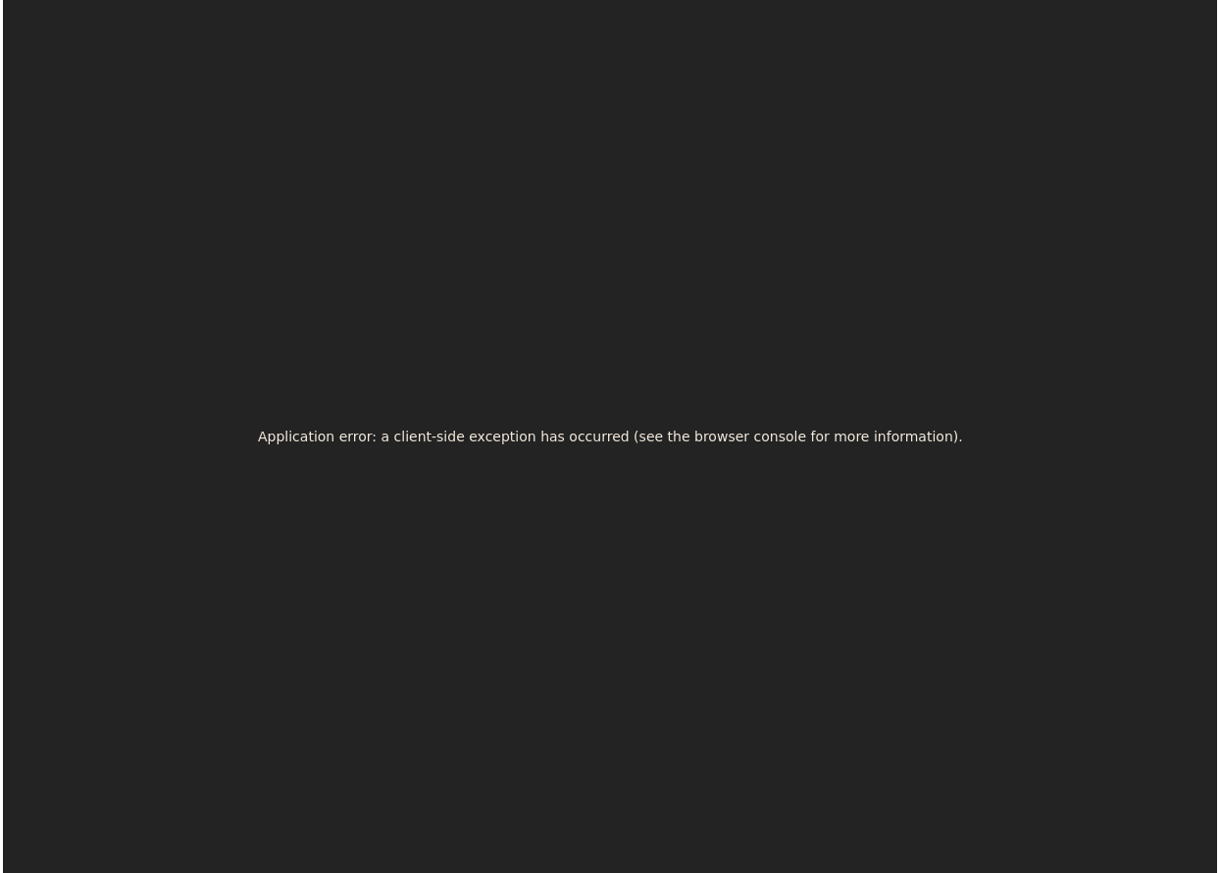
scroll to position [0, 0]
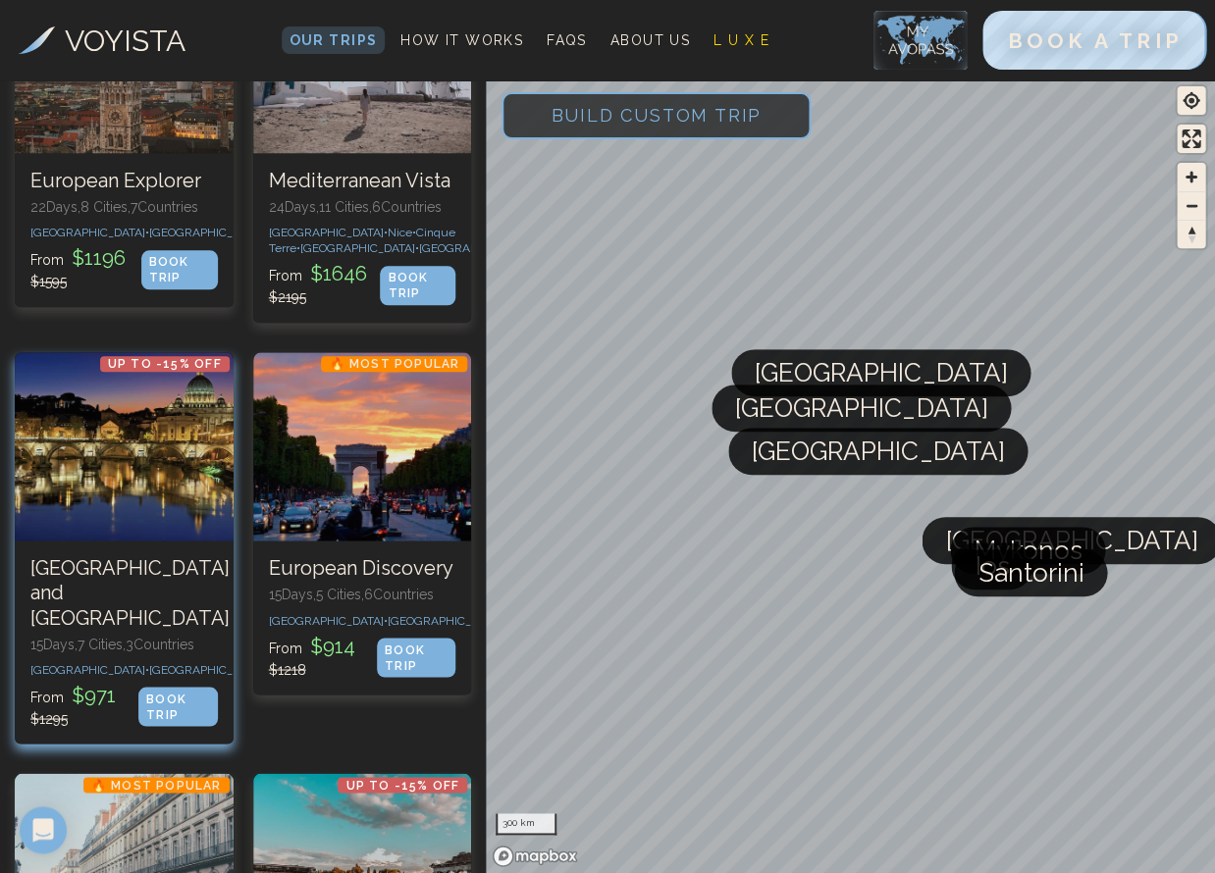
scroll to position [248, 0]
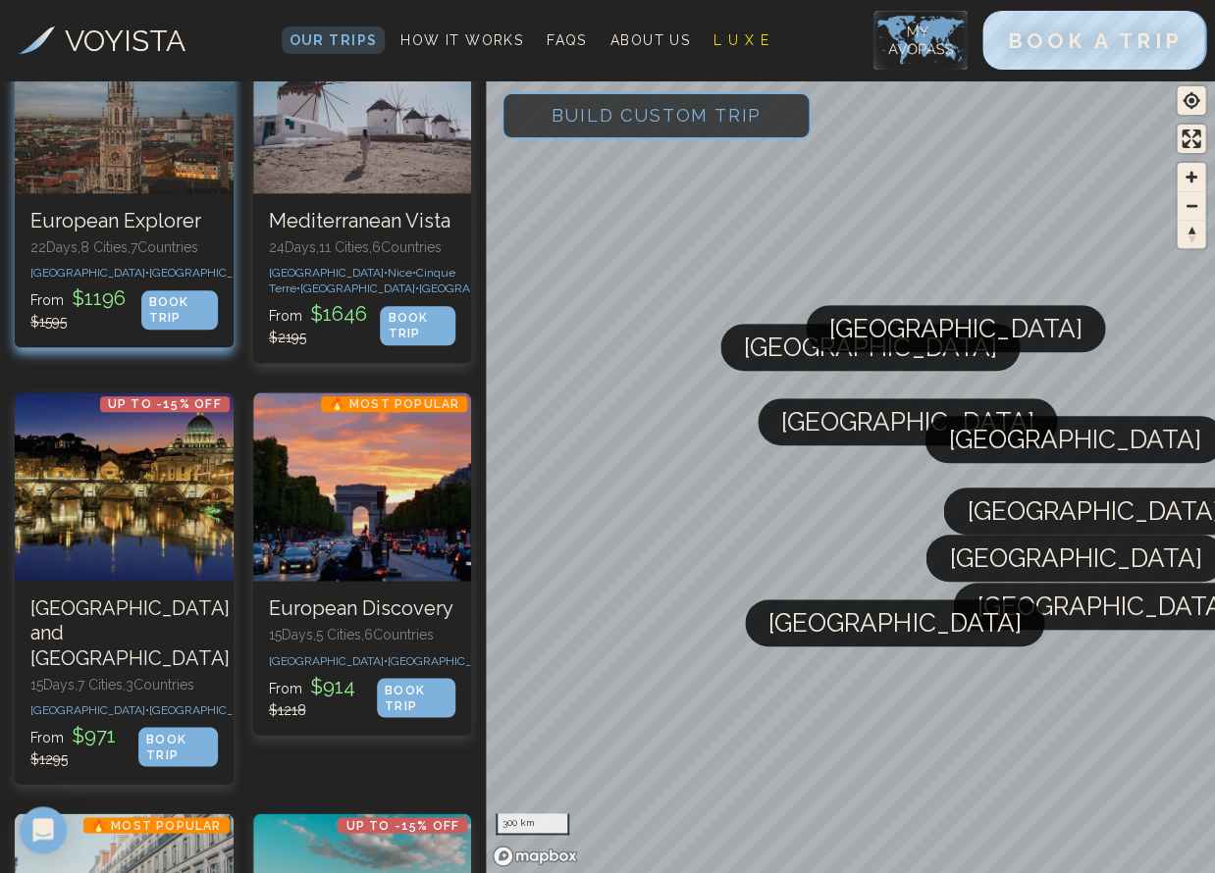
click at [122, 281] on p "[GEOGRAPHIC_DATA] • [GEOGRAPHIC_DATA] • [GEOGRAPHIC_DATA] • [GEOGRAPHIC_DATA] •…" at bounding box center [123, 273] width 187 height 16
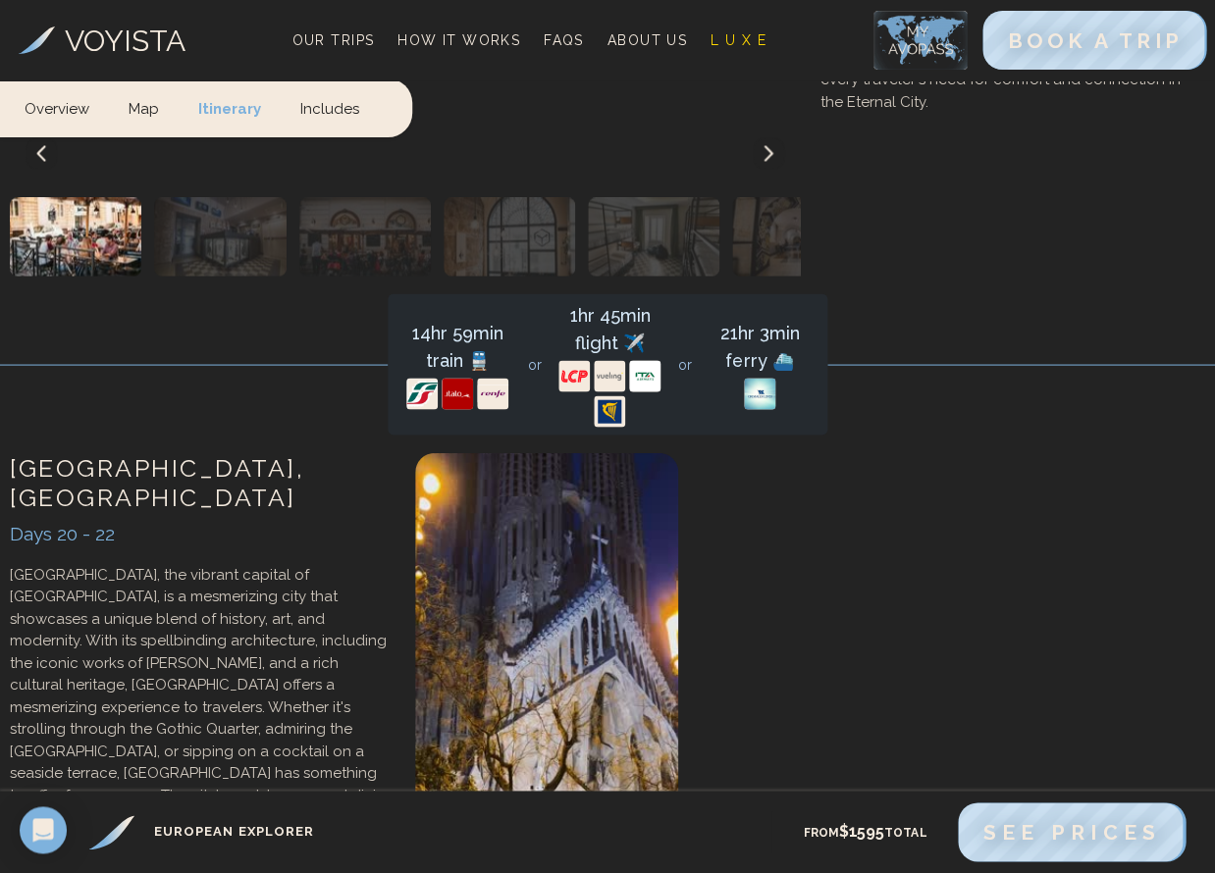
scroll to position [9799, 0]
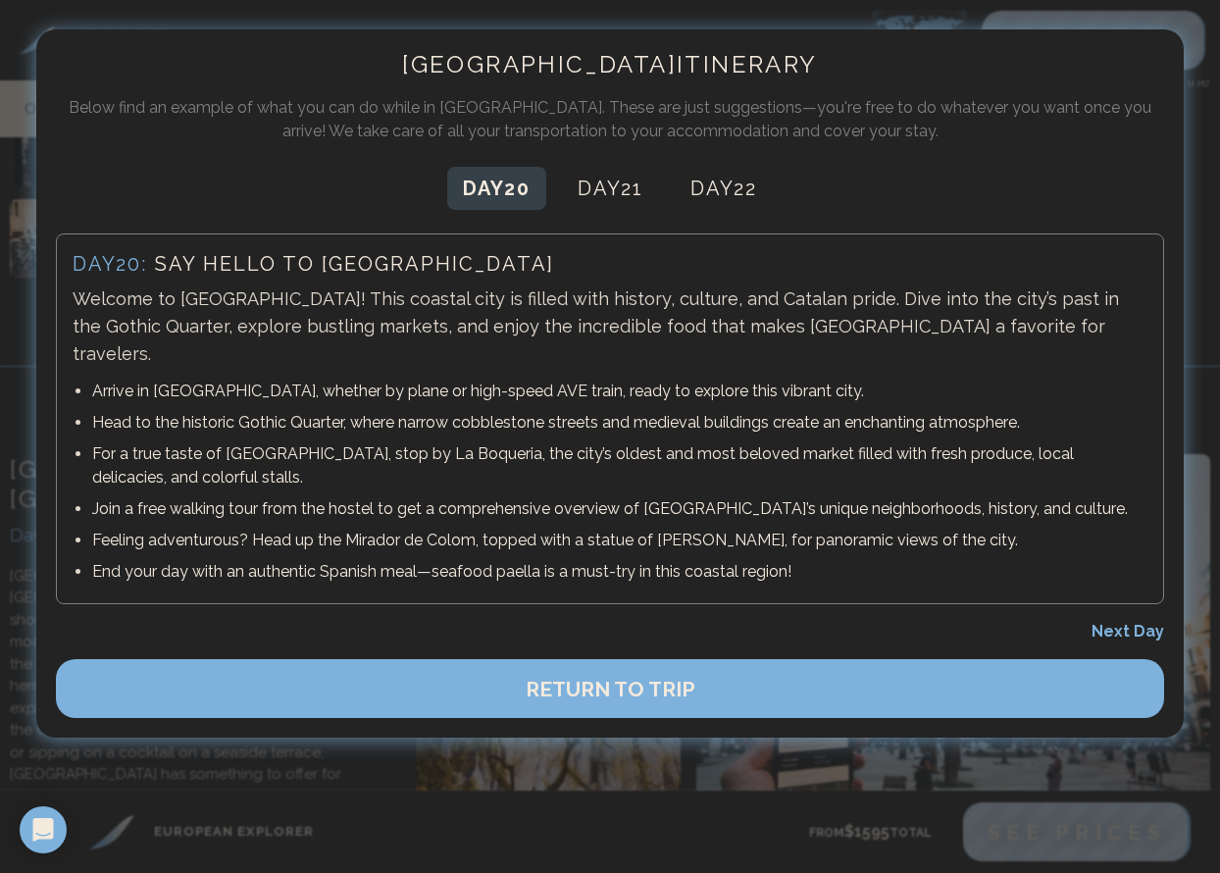
click at [1113, 622] on span "Next Day" at bounding box center [1128, 631] width 73 height 19
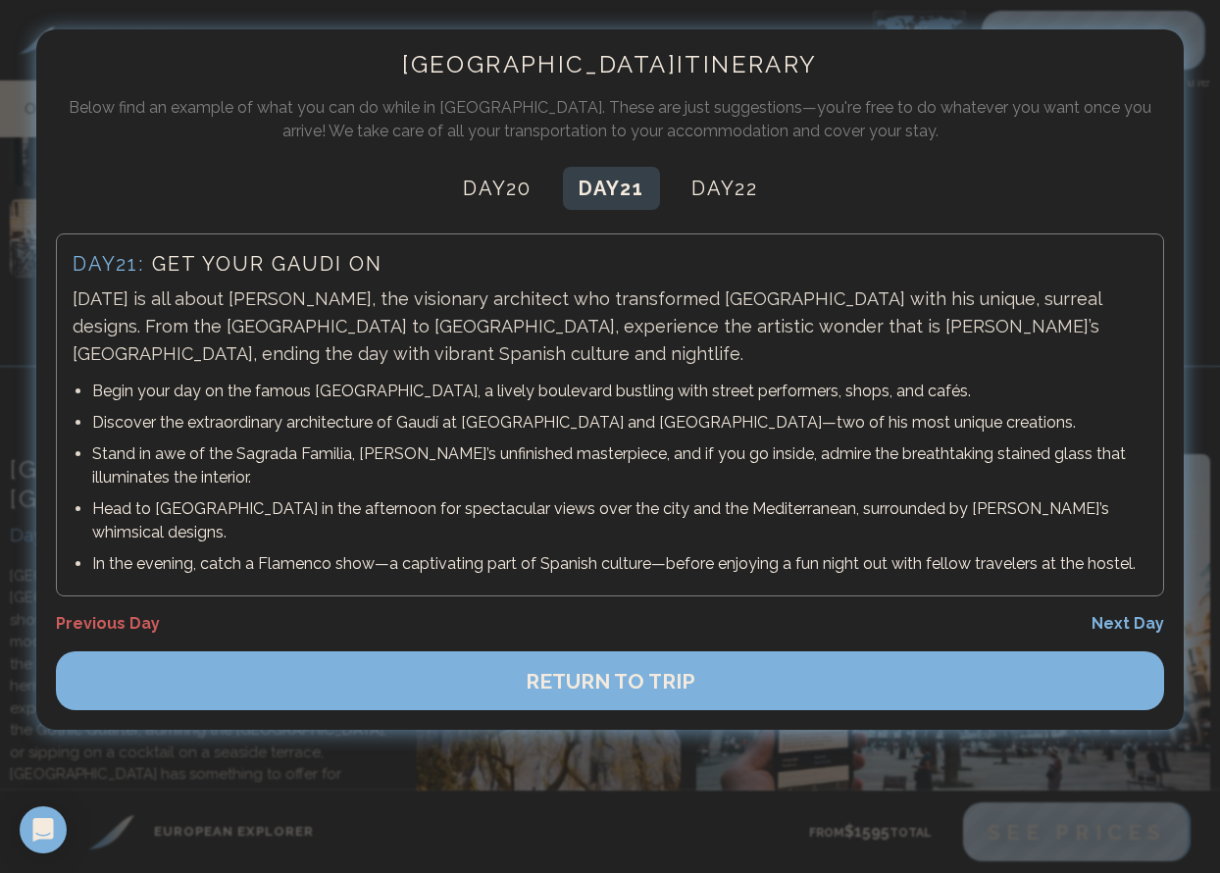
click at [1113, 614] on span "Next Day" at bounding box center [1128, 623] width 73 height 19
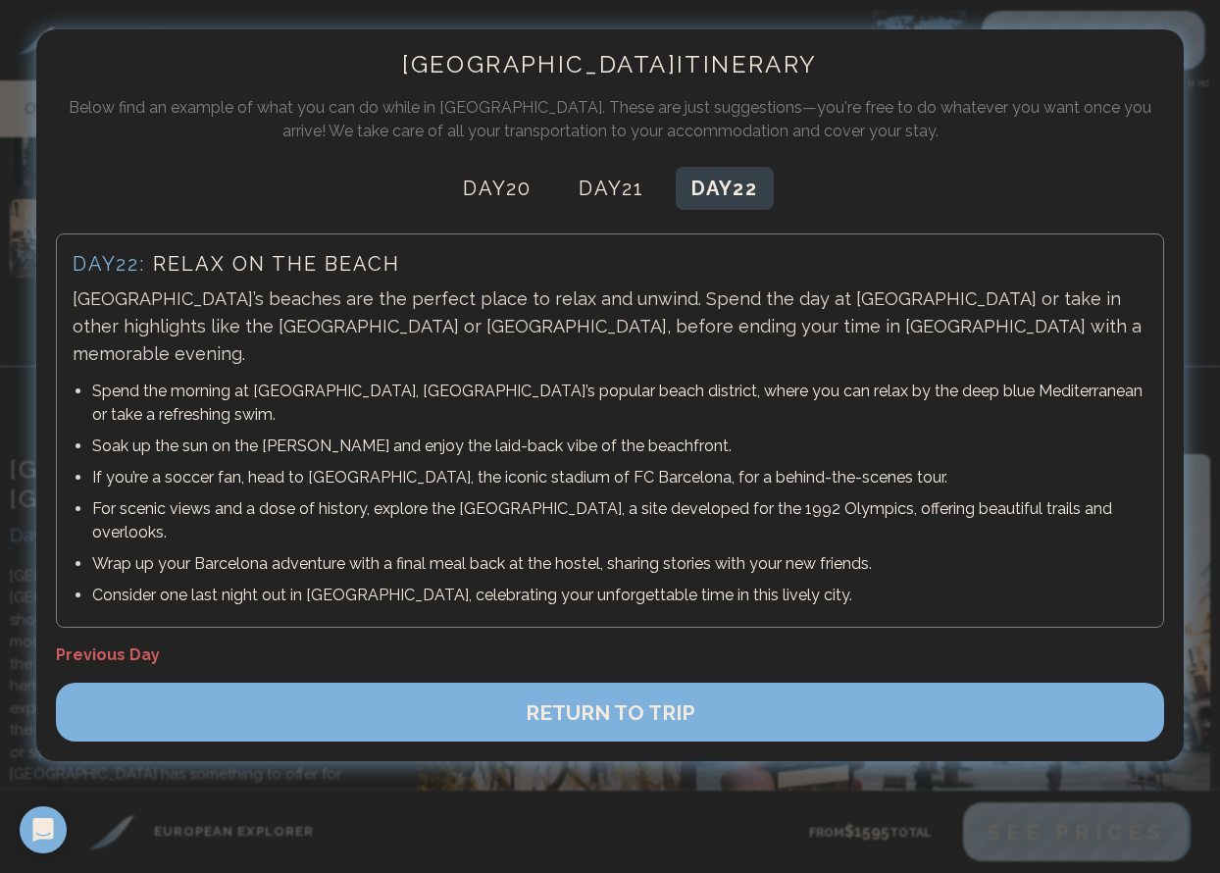
click at [608, 700] on span "RETURN TO TRIP" at bounding box center [611, 712] width 170 height 25
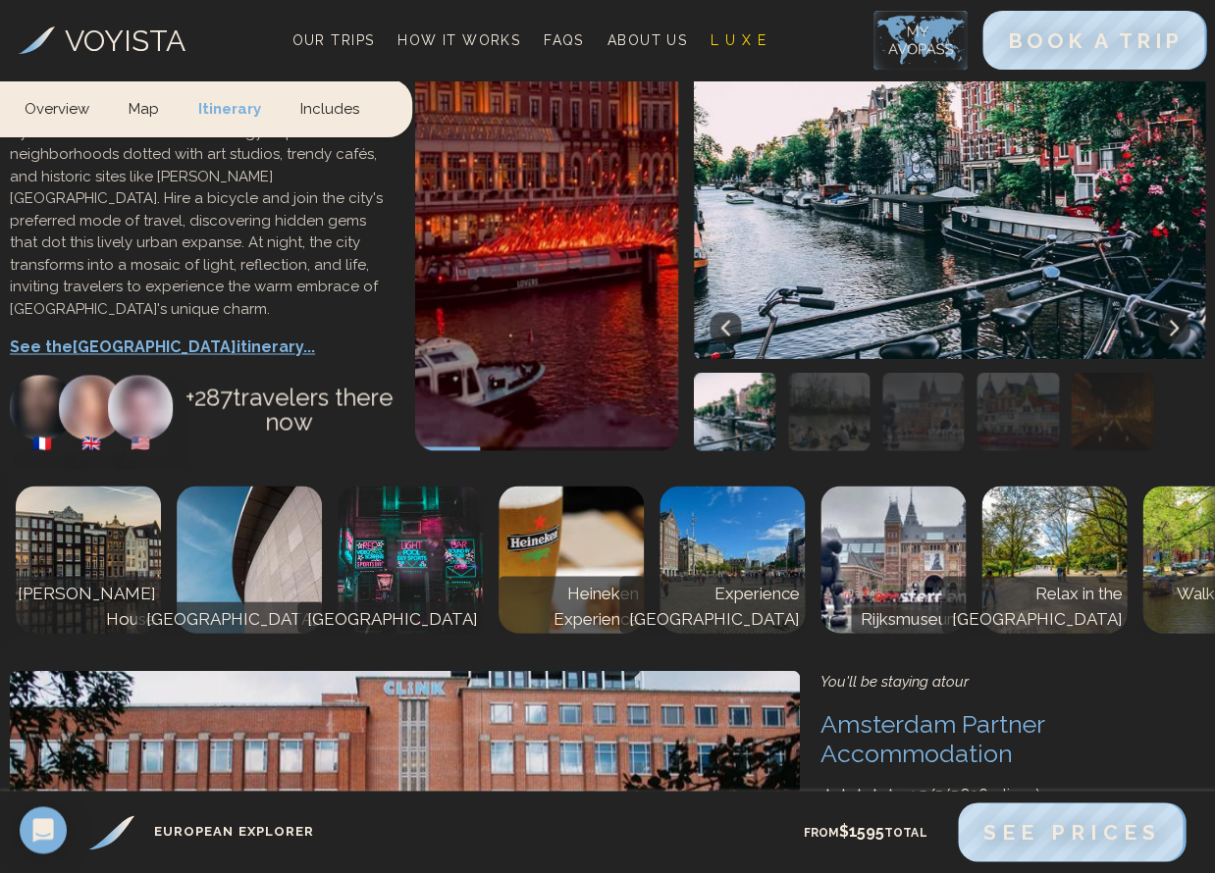
scroll to position [0, 0]
